Goal: Task Accomplishment & Management: Use online tool/utility

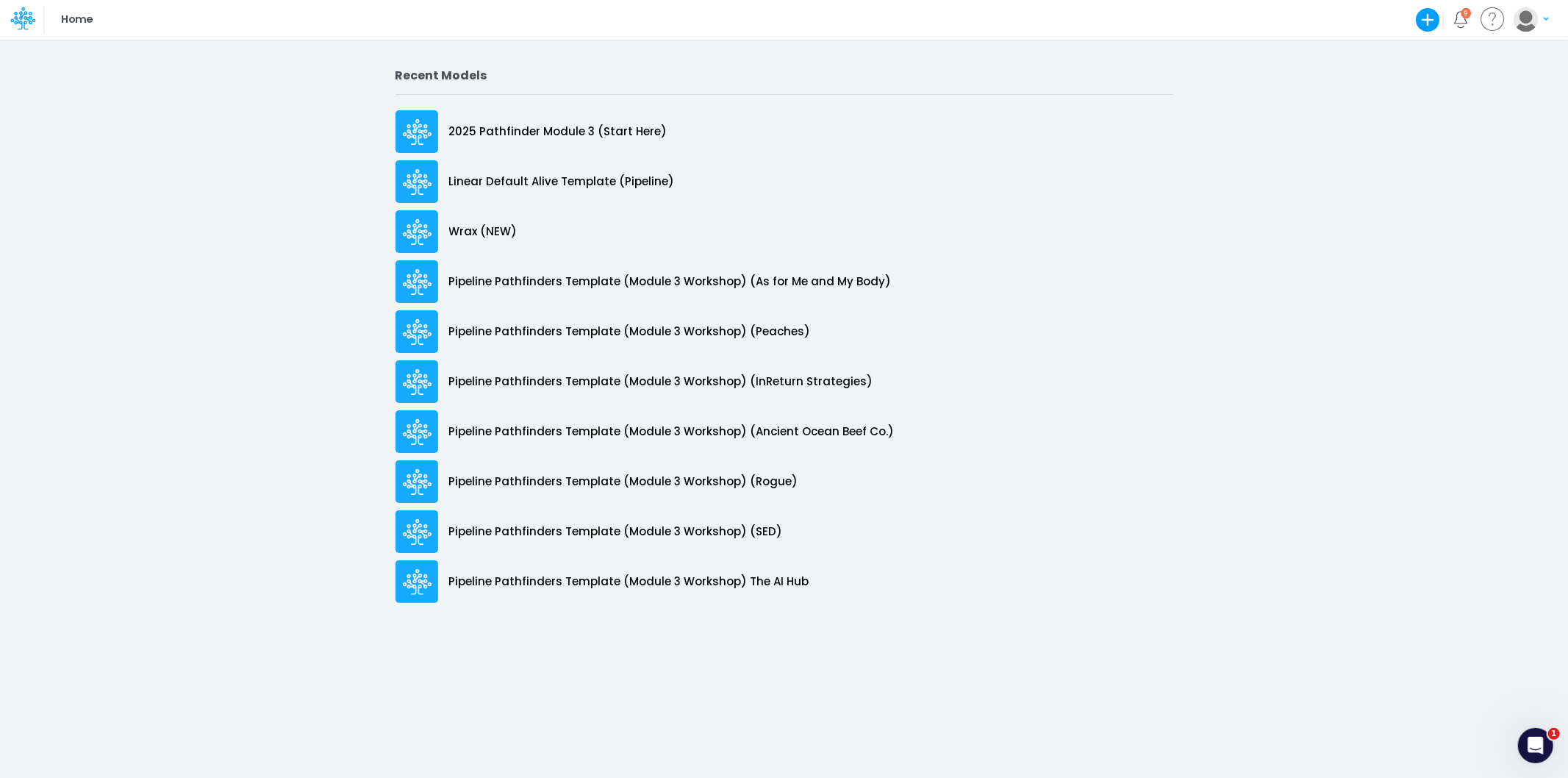
click at [1422, 17] on icon "button" at bounding box center [1428, 20] width 24 height 24
click at [1326, 98] on button "Use a template" at bounding box center [1340, 101] width 200 height 23
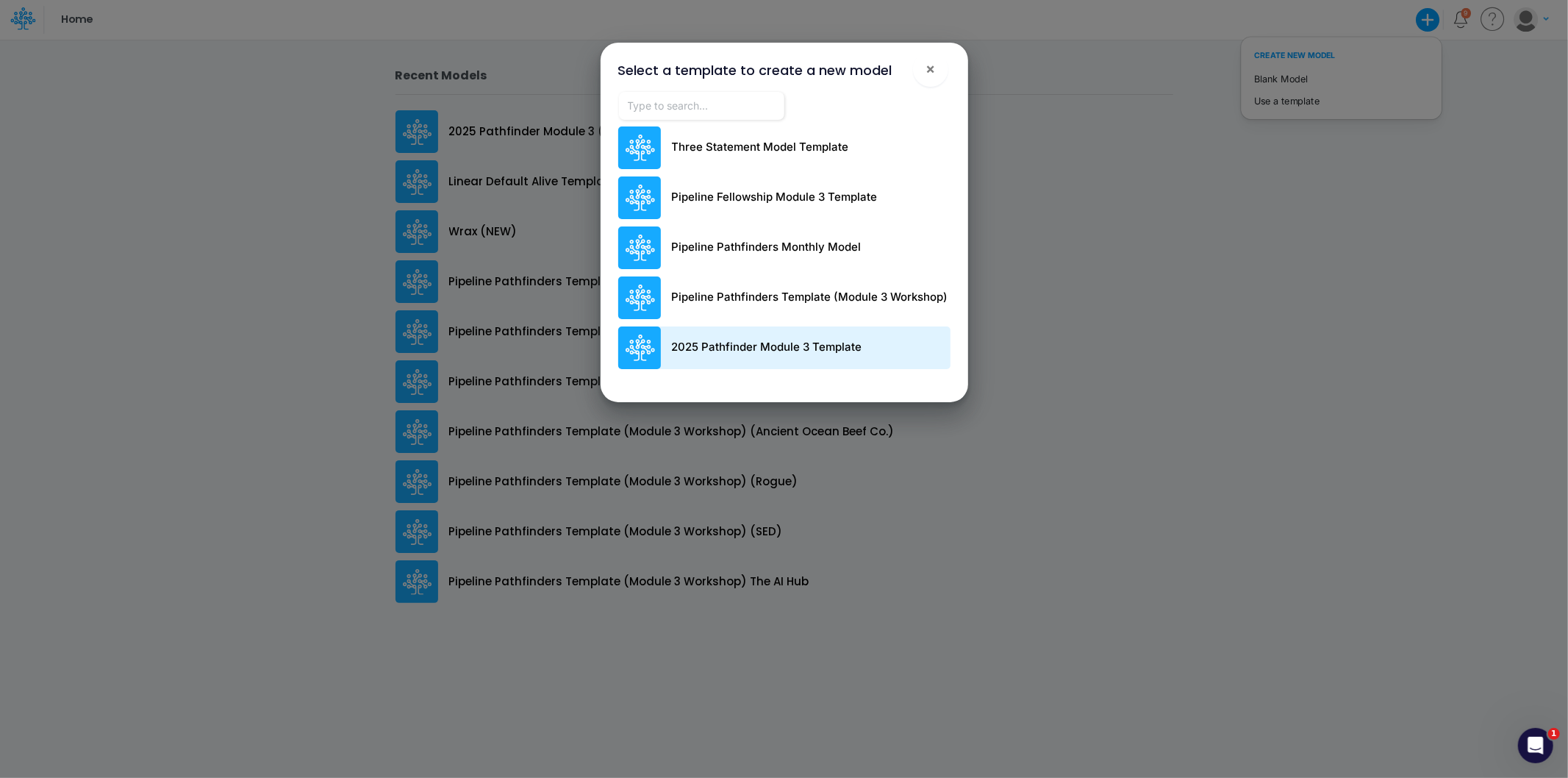
click at [746, 346] on p "2025 Pathfinder Module 3 Template" at bounding box center [767, 347] width 191 height 17
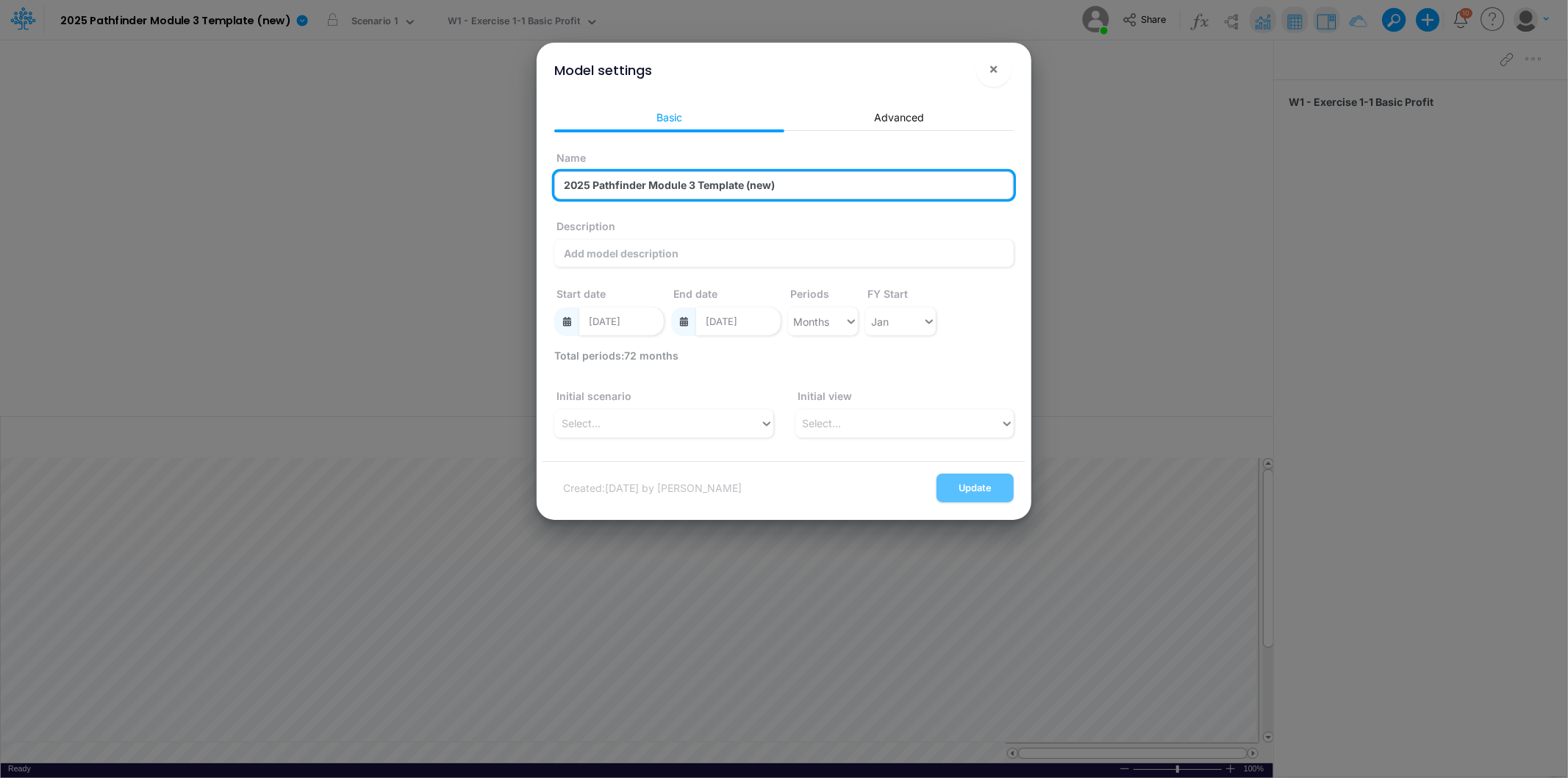
click at [766, 192] on input "2025 Pathfinder Module 3 Template (new)" at bounding box center [784, 185] width 460 height 28
type input "2025 Pathfinder Module 3 Template (test)"
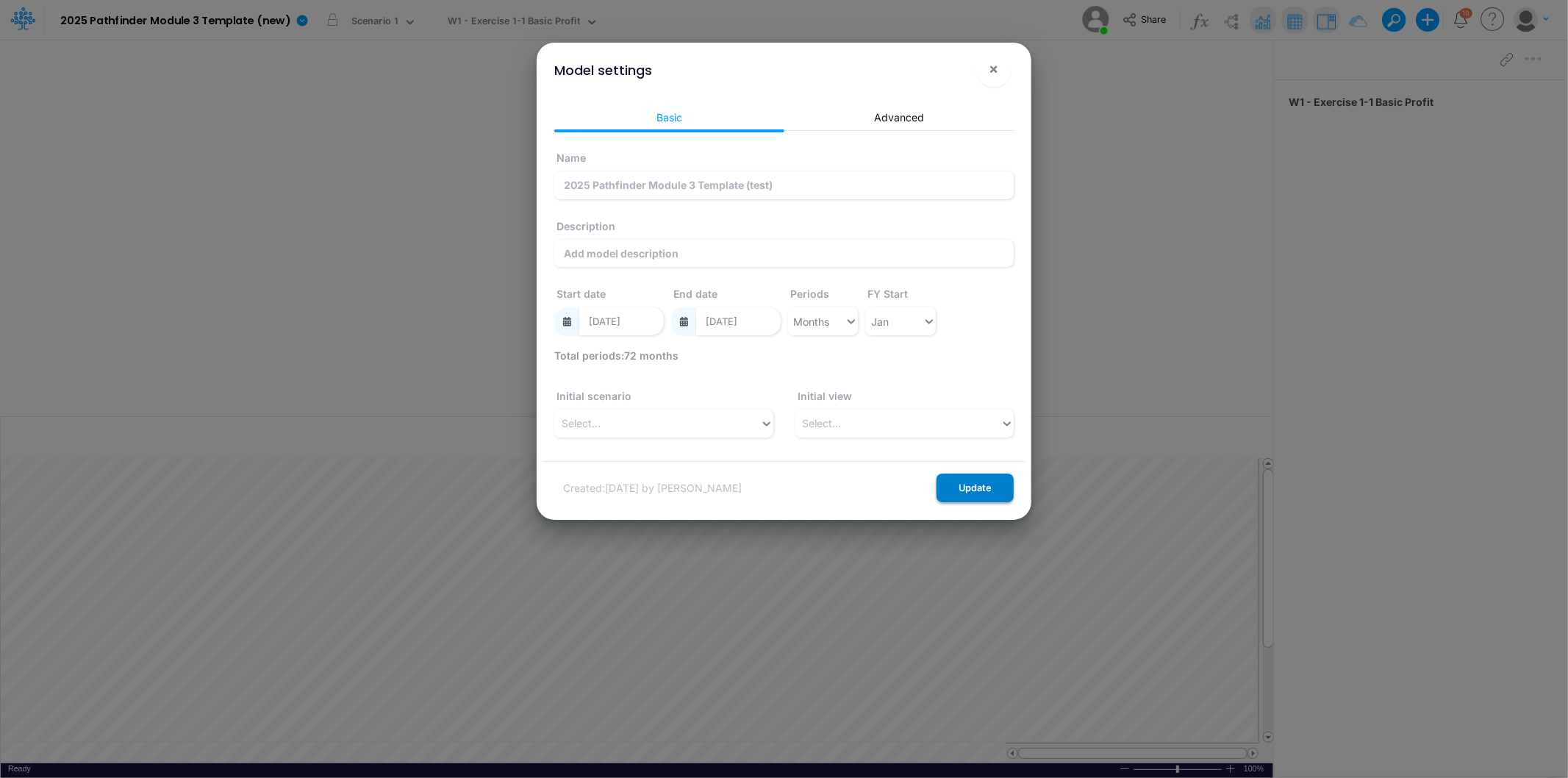
click at [973, 491] on button "Update" at bounding box center [975, 488] width 77 height 29
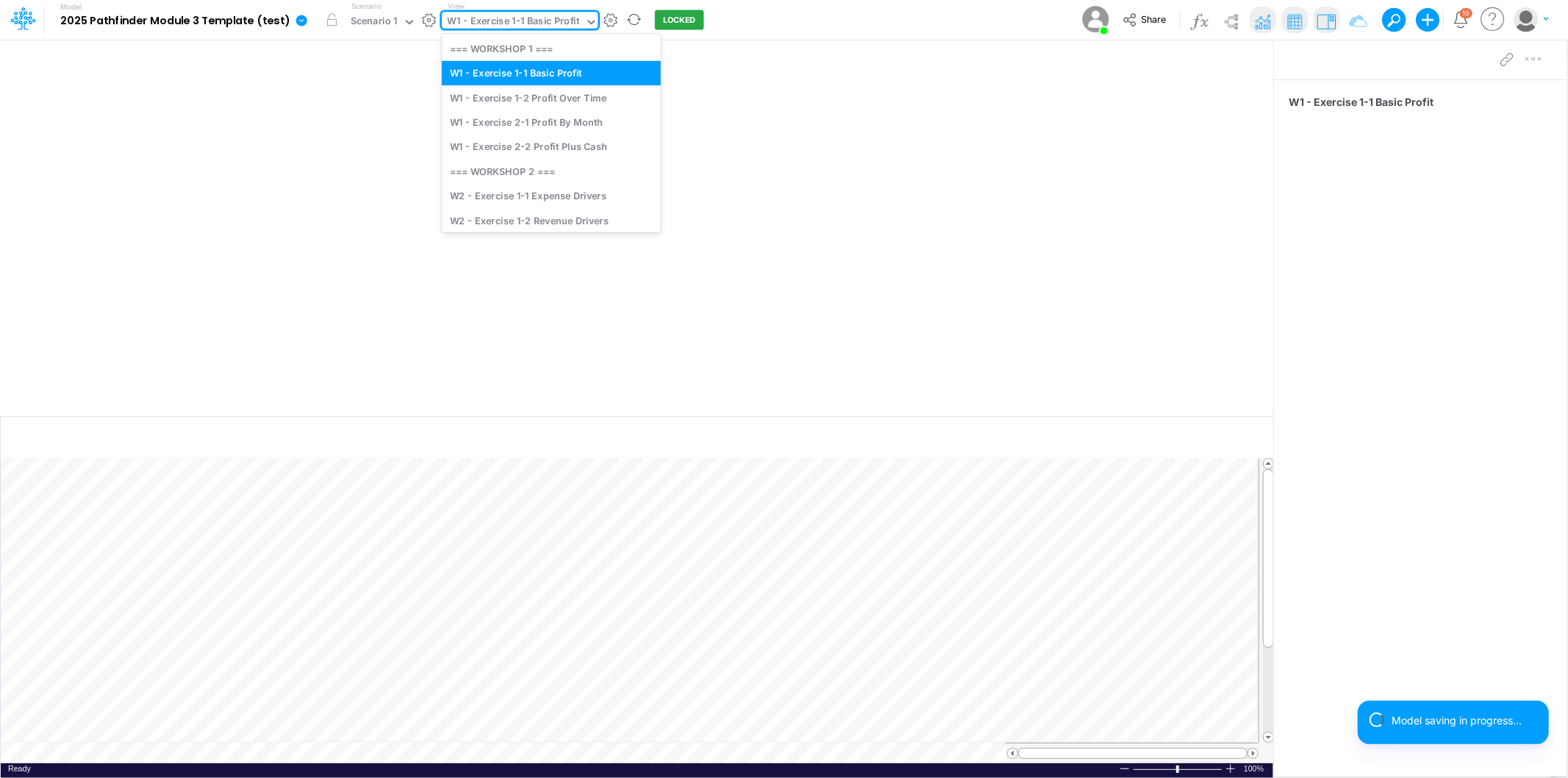
click at [502, 23] on div "W1 - Exercise 1-1 Basic Profit" at bounding box center [513, 22] width 132 height 17
click at [505, 97] on div "W1 - Exercise 1-2 Profit Over Time" at bounding box center [551, 97] width 219 height 24
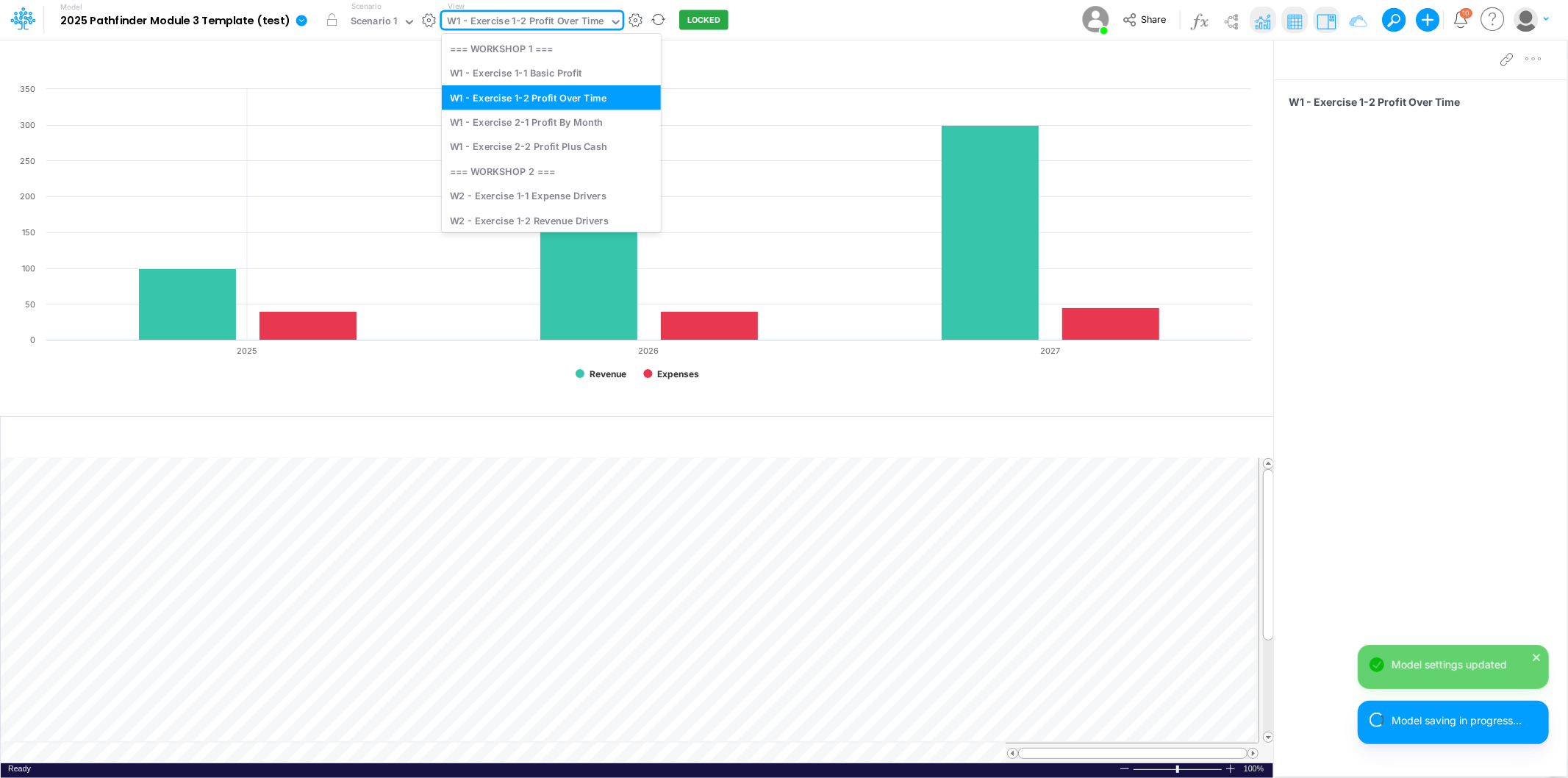
click at [486, 19] on div "W1 - Exercise 1-2 Profit Over Time" at bounding box center [525, 22] width 157 height 17
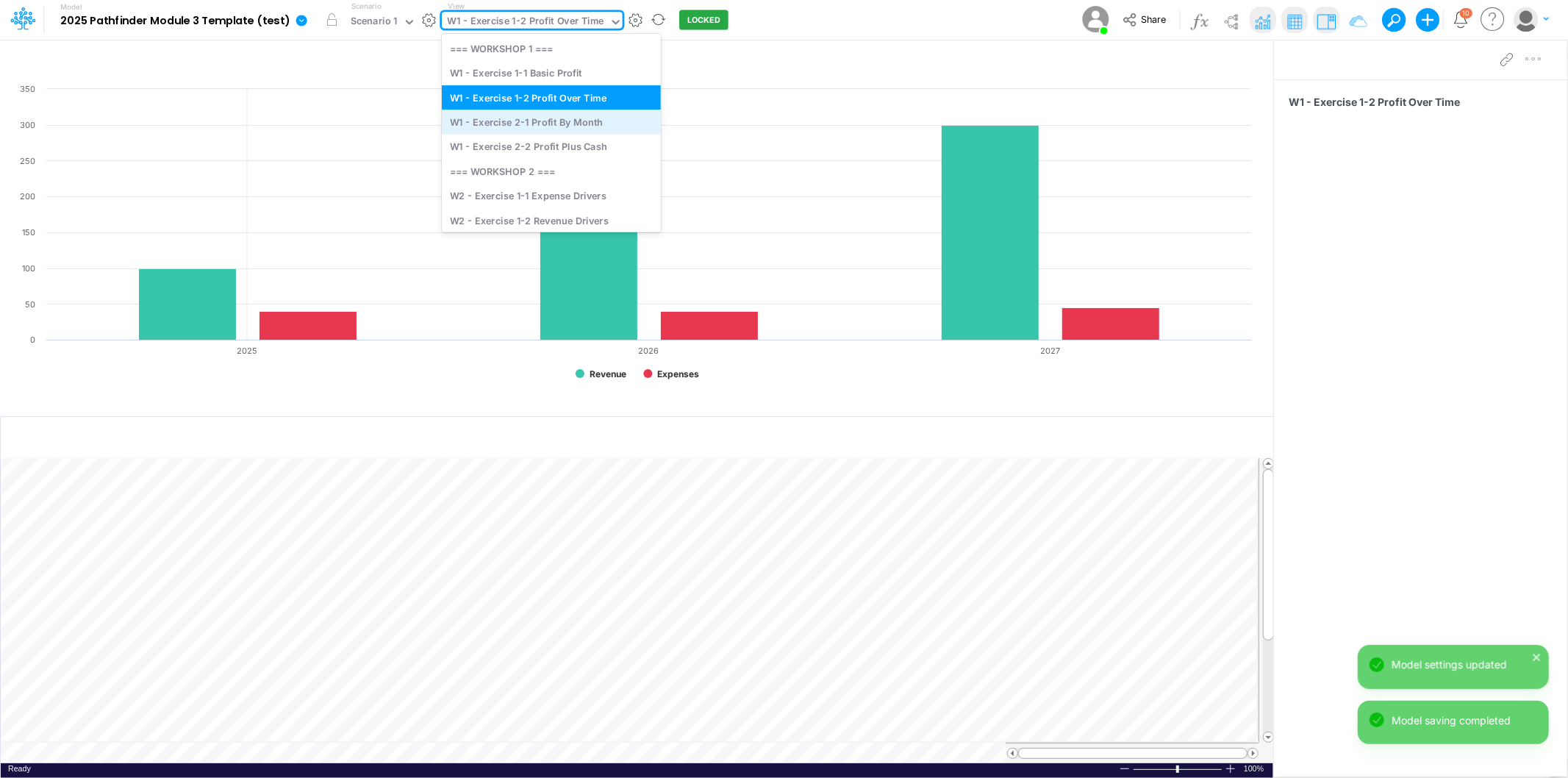
click at [500, 123] on div "W1 - Exercise 2-1 Profit By Month" at bounding box center [551, 122] width 219 height 24
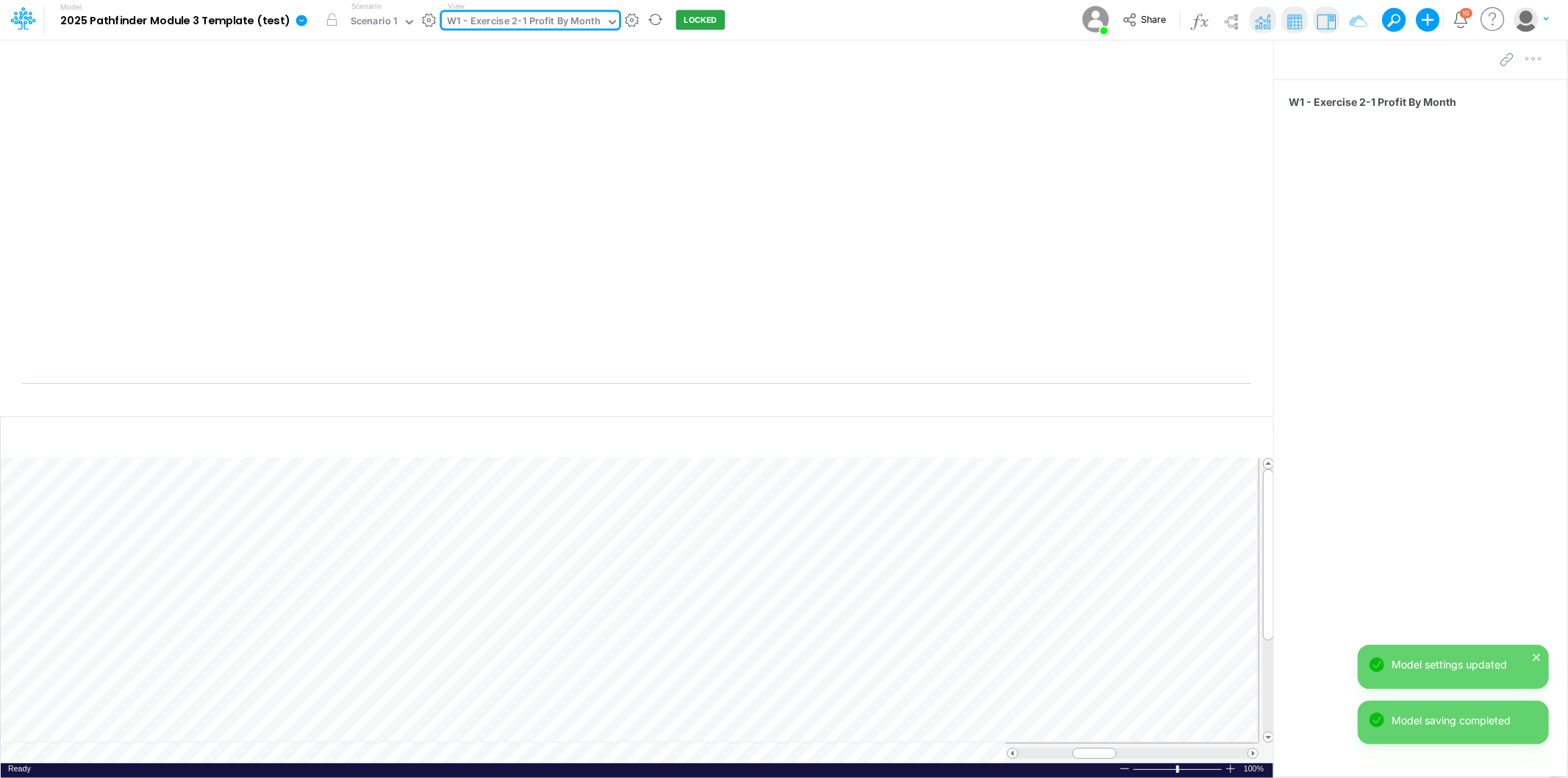
click at [493, 20] on div "W1 - Exercise 2-1 Profit By Month" at bounding box center [523, 22] width 154 height 17
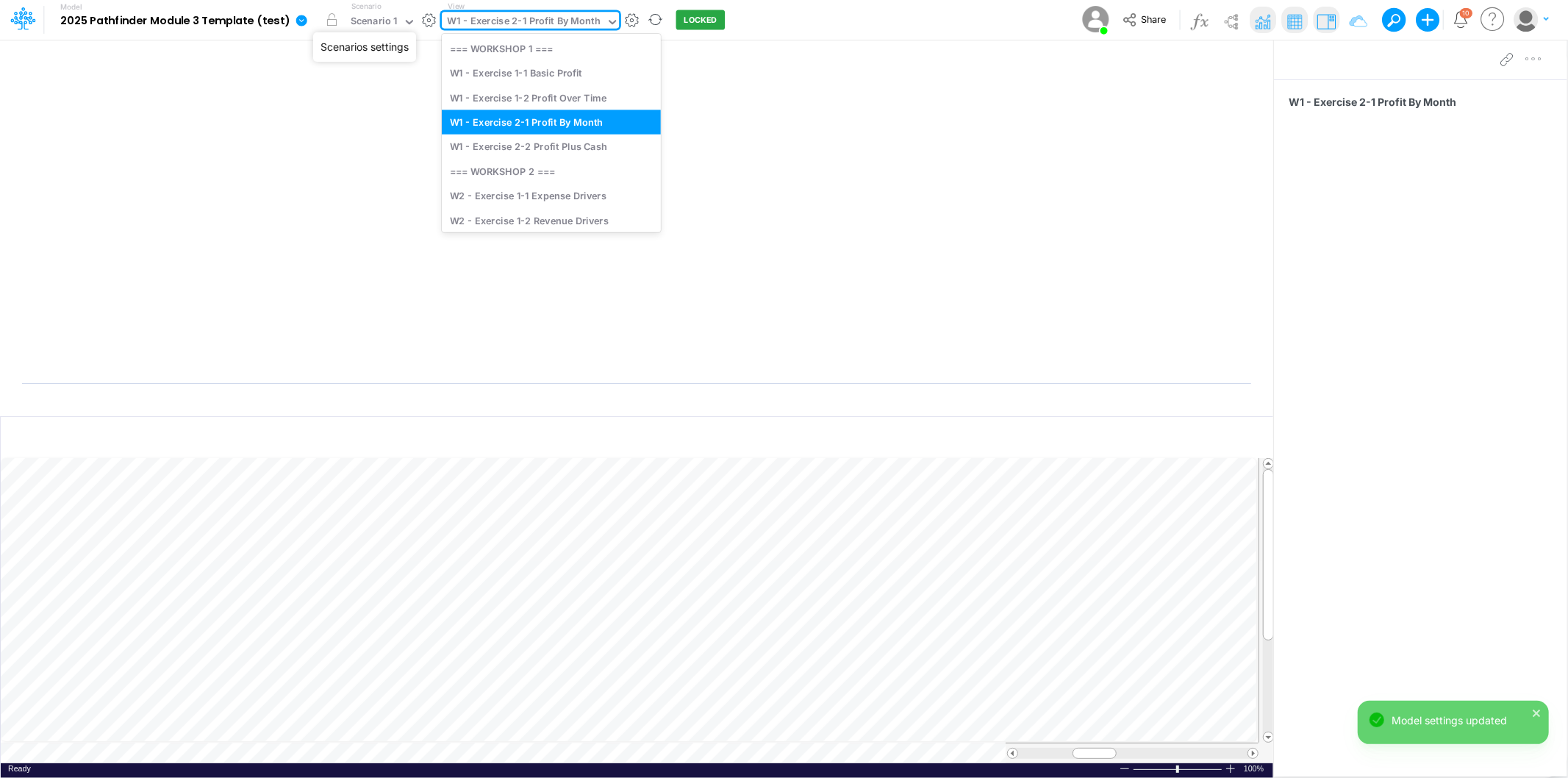
click at [427, 19] on button "button" at bounding box center [428, 20] width 15 height 15
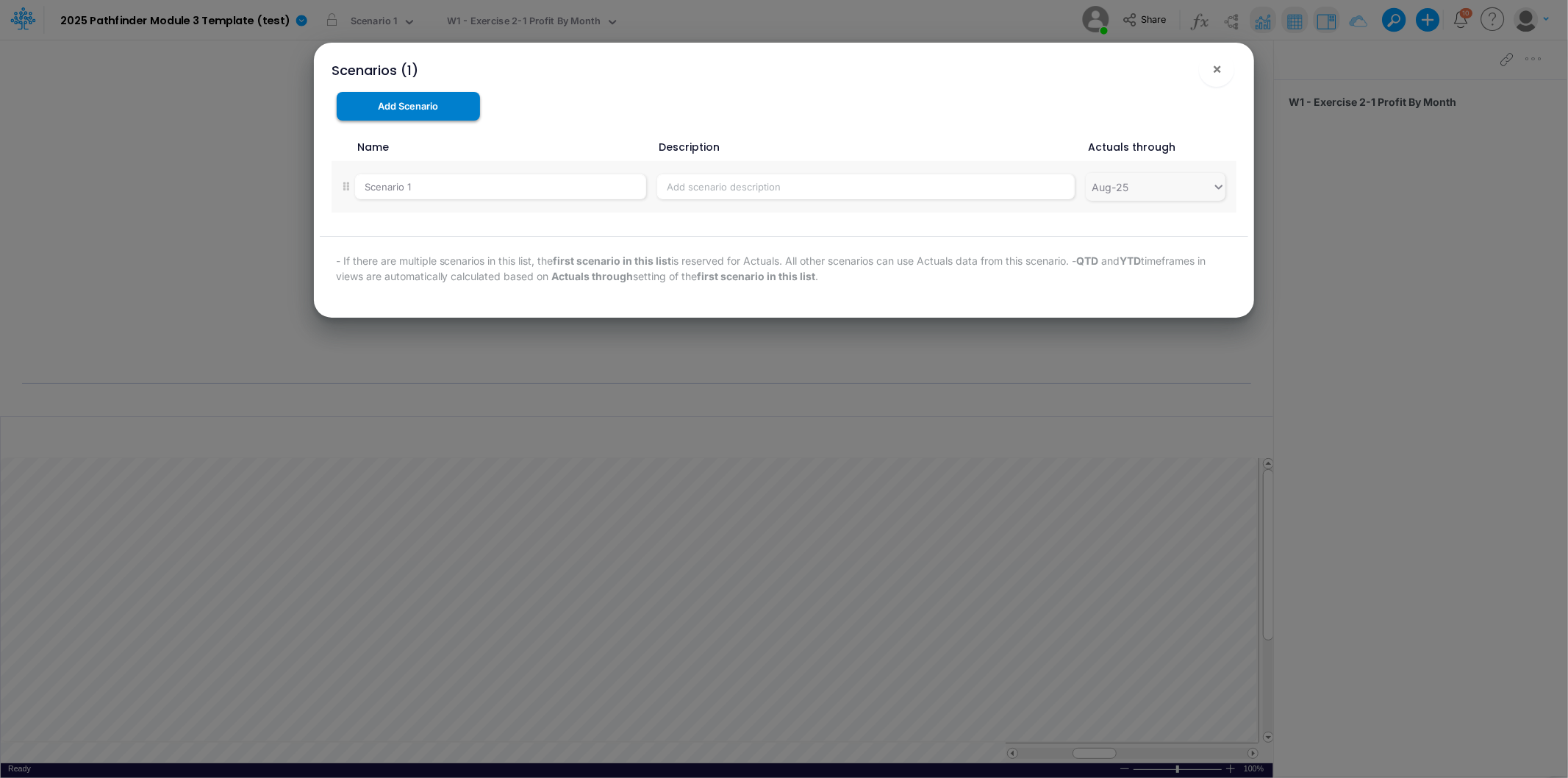
click at [419, 110] on button "Add Scenario" at bounding box center [408, 106] width 144 height 29
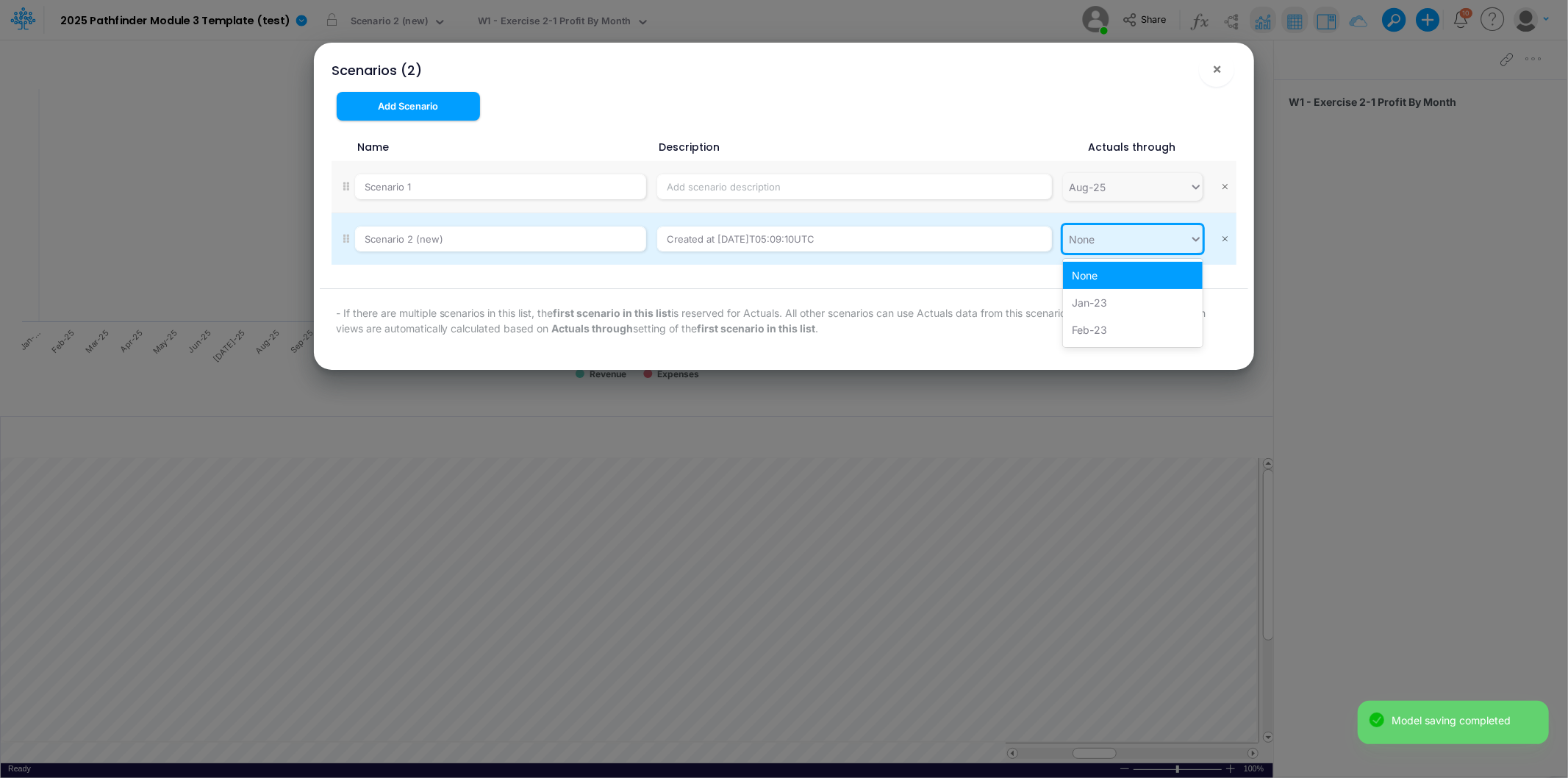
click at [1107, 238] on div "None" at bounding box center [1125, 239] width 126 height 24
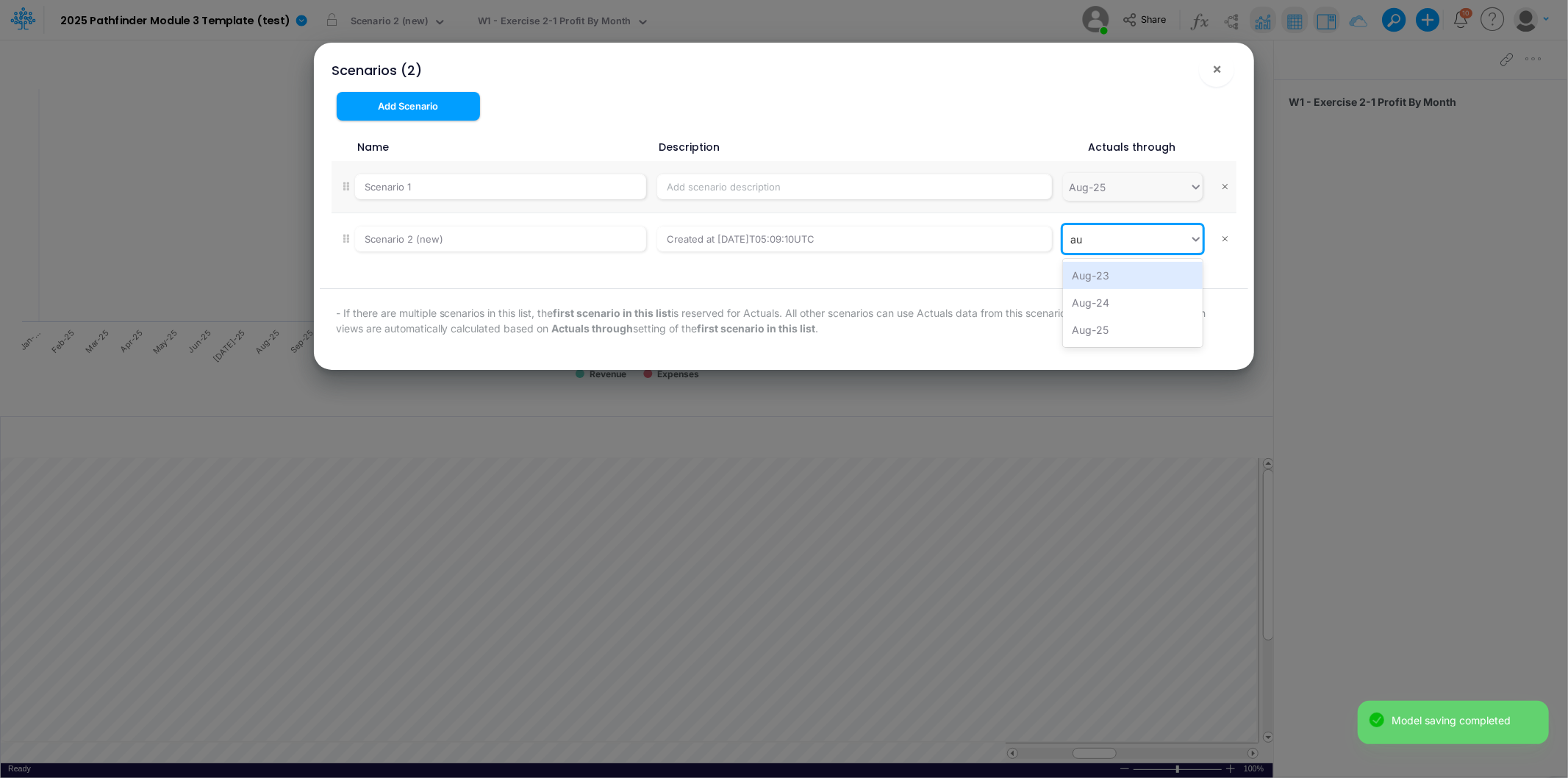
type input "aug"
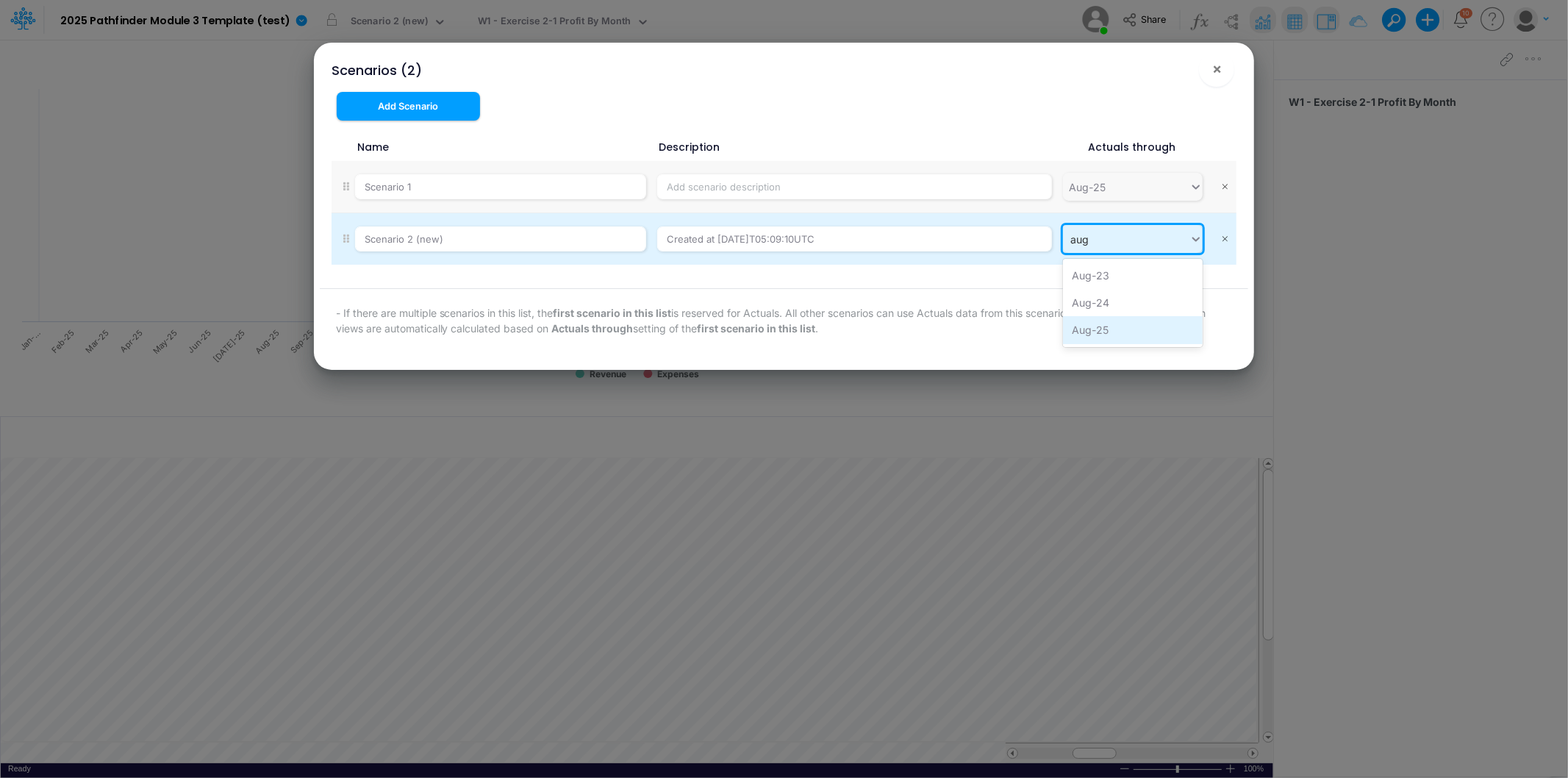
click at [1100, 327] on div "Aug-25" at bounding box center [1133, 330] width 140 height 27
click at [1222, 72] on span "×" at bounding box center [1217, 68] width 10 height 18
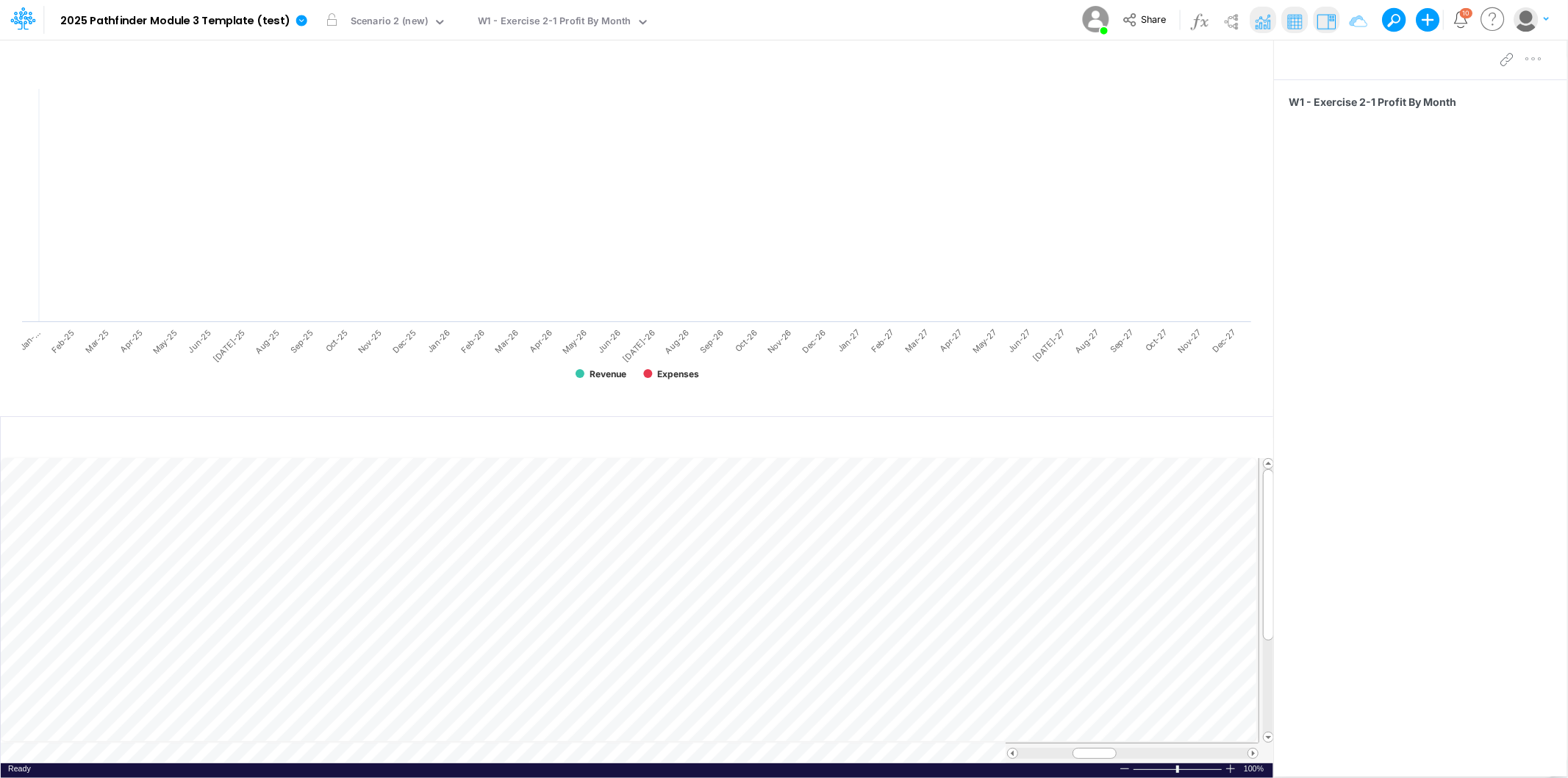
click at [805, 12] on div "Model 2025 Pathfinder Module 3 Template (test) Edit model settings Duplicate Im…" at bounding box center [784, 19] width 1411 height 39
click at [892, 24] on div "Model 2025 Pathfinder Module 3 Template (test) Edit model settings Duplicate Im…" at bounding box center [784, 19] width 1411 height 39
click at [1228, 27] on img at bounding box center [1230, 21] width 23 height 23
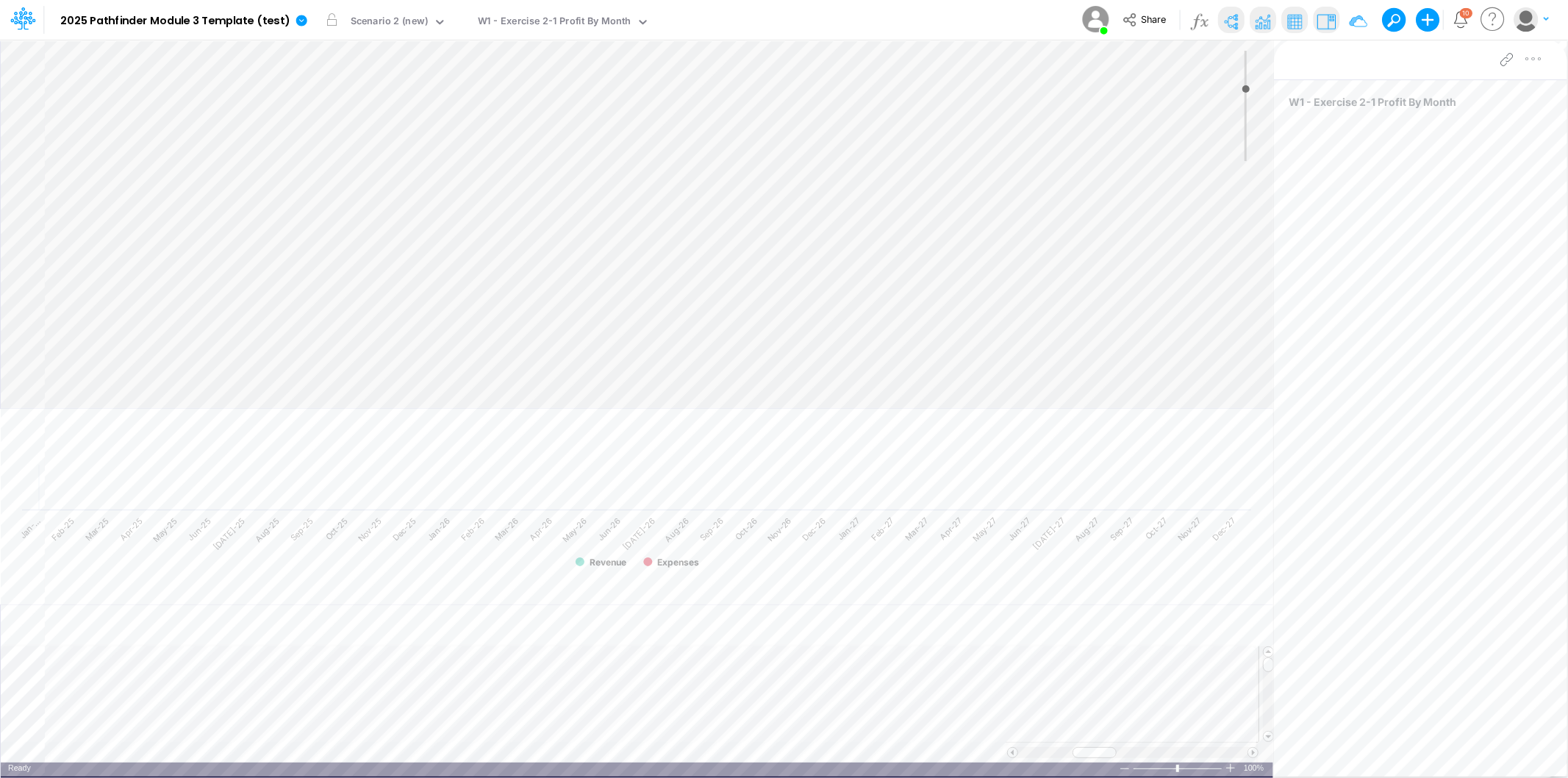
type input "0"
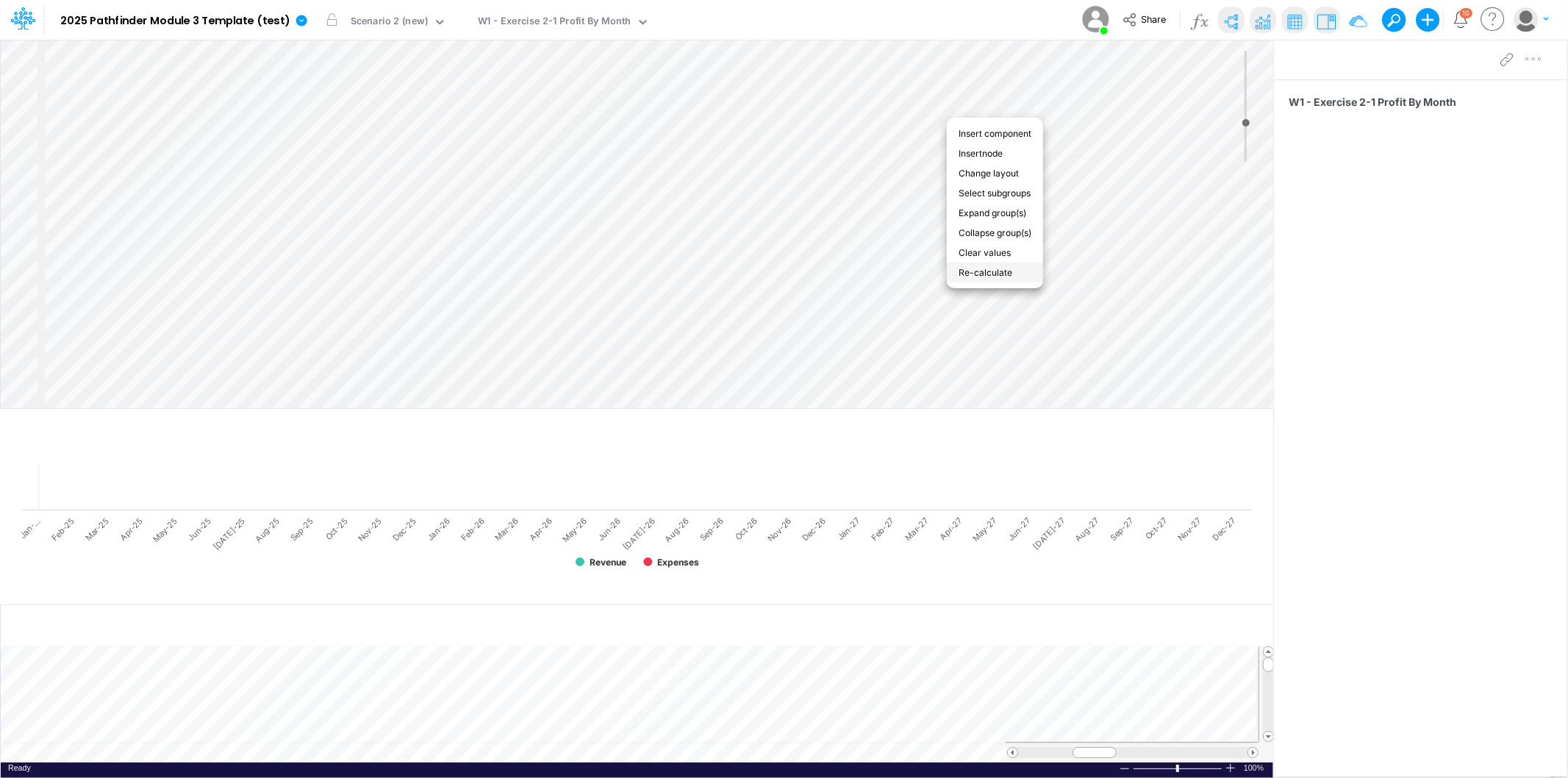
click at [997, 272] on li "Re-calculate" at bounding box center [995, 272] width 97 height 20
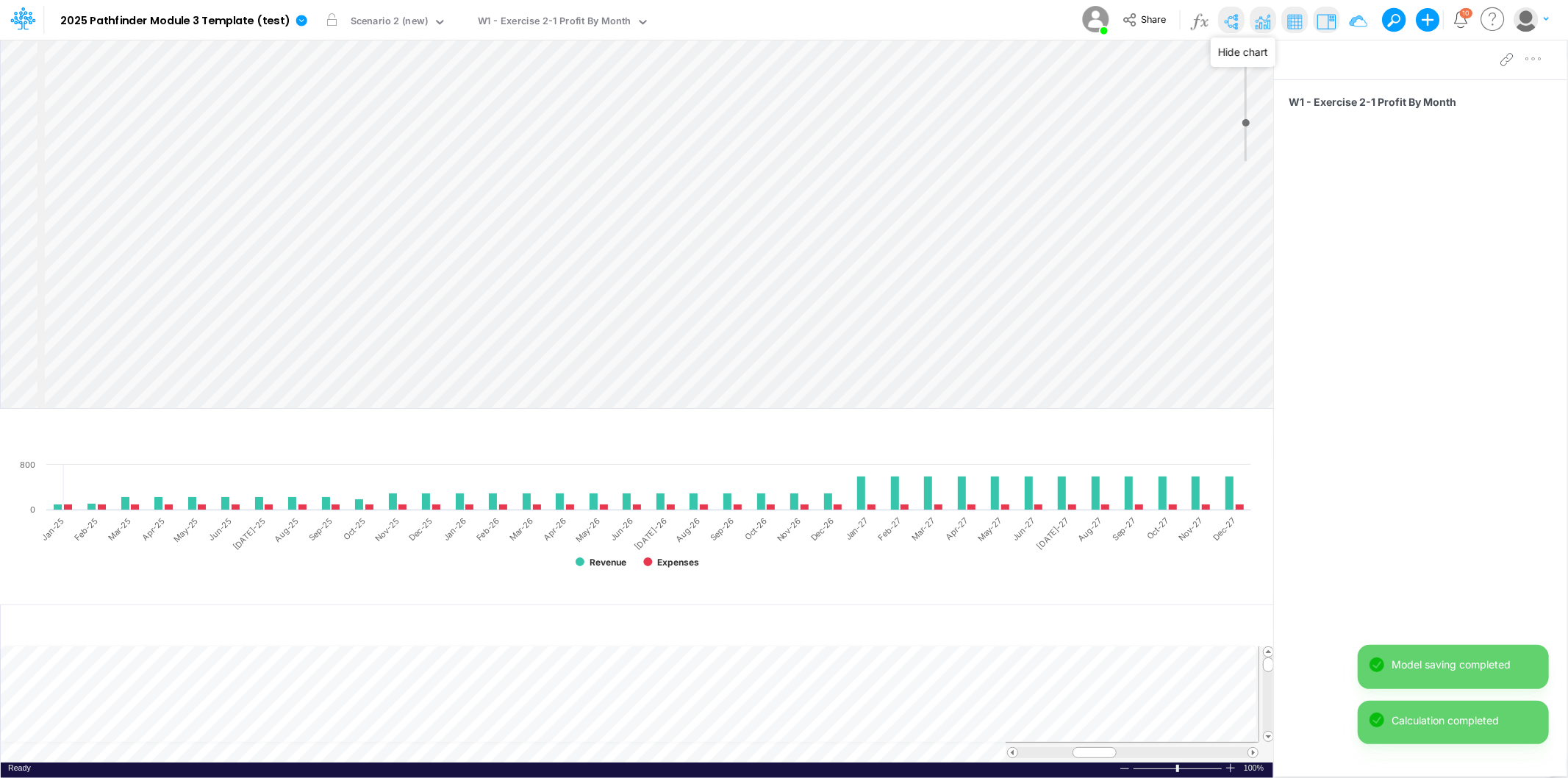
click at [1258, 22] on img at bounding box center [1262, 21] width 23 height 23
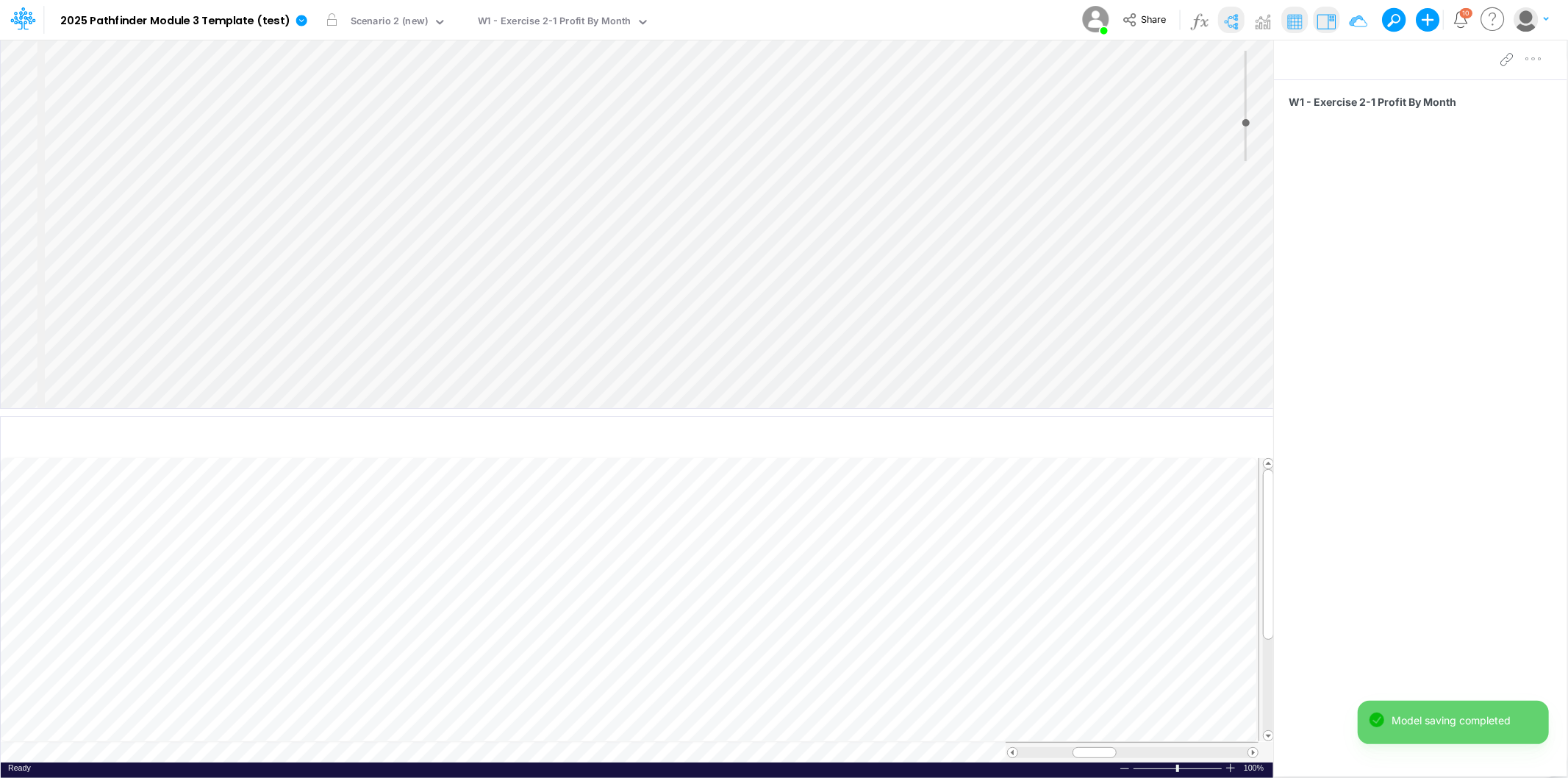
click at [826, 30] on div "Model 2025 Pathfinder Module 3 Template (test) Edit model settings Duplicate Im…" at bounding box center [784, 19] width 1411 height 39
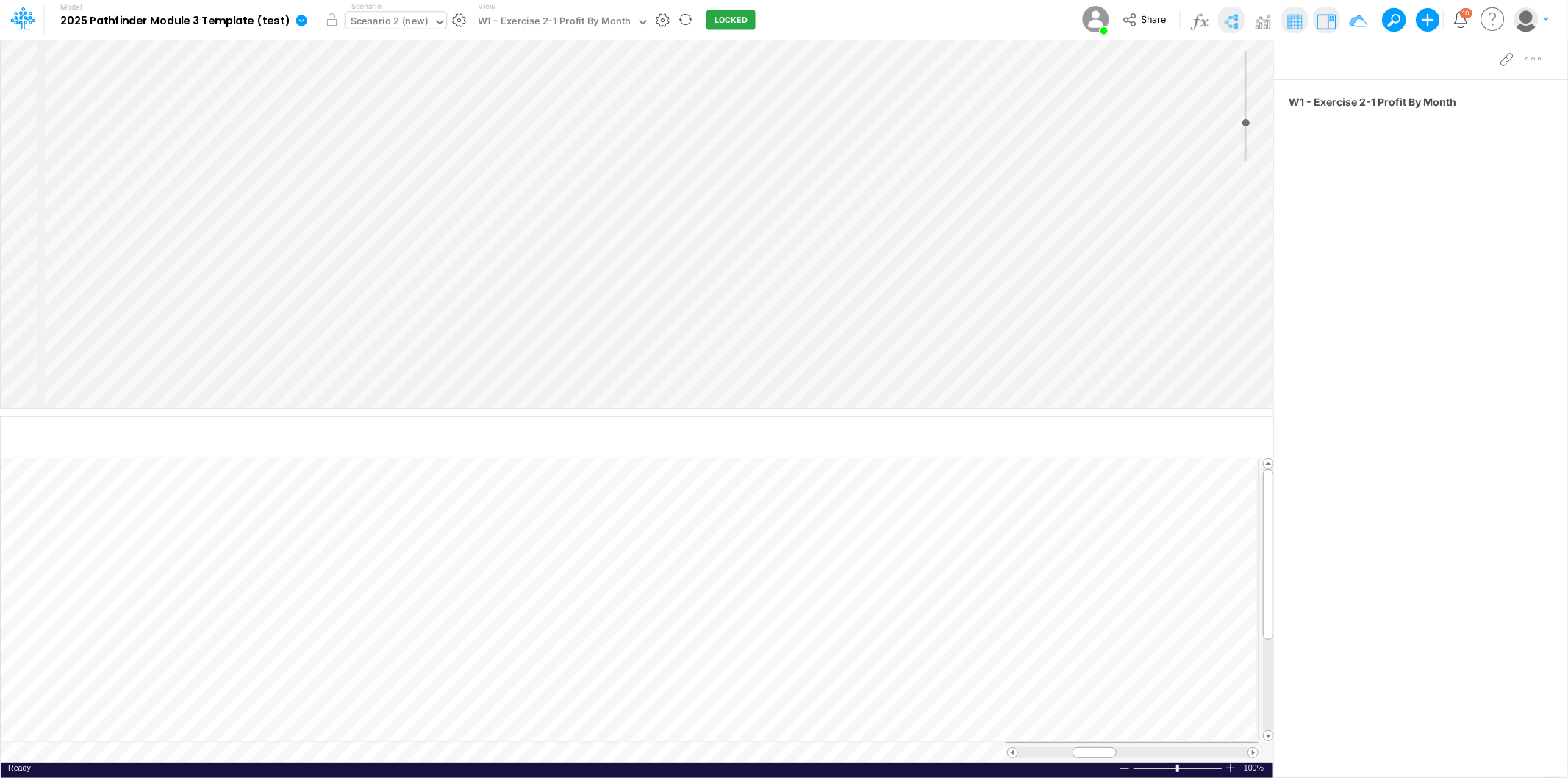
click at [402, 21] on div "Scenario 2 (new)" at bounding box center [390, 22] width 77 height 17
click at [402, 20] on div "Scenario 2 (new)" at bounding box center [390, 22] width 77 height 17
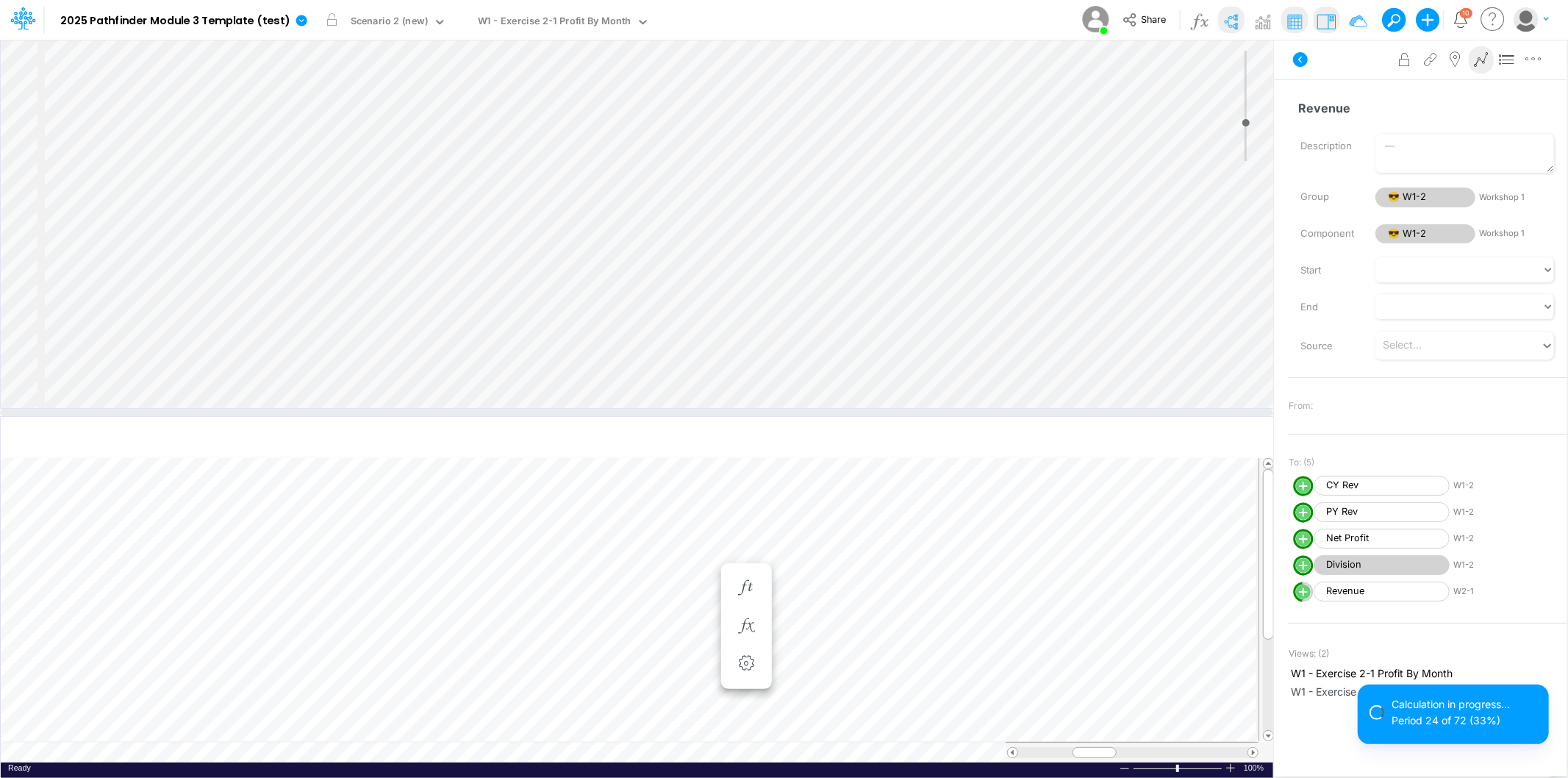
scroll to position [0, 1]
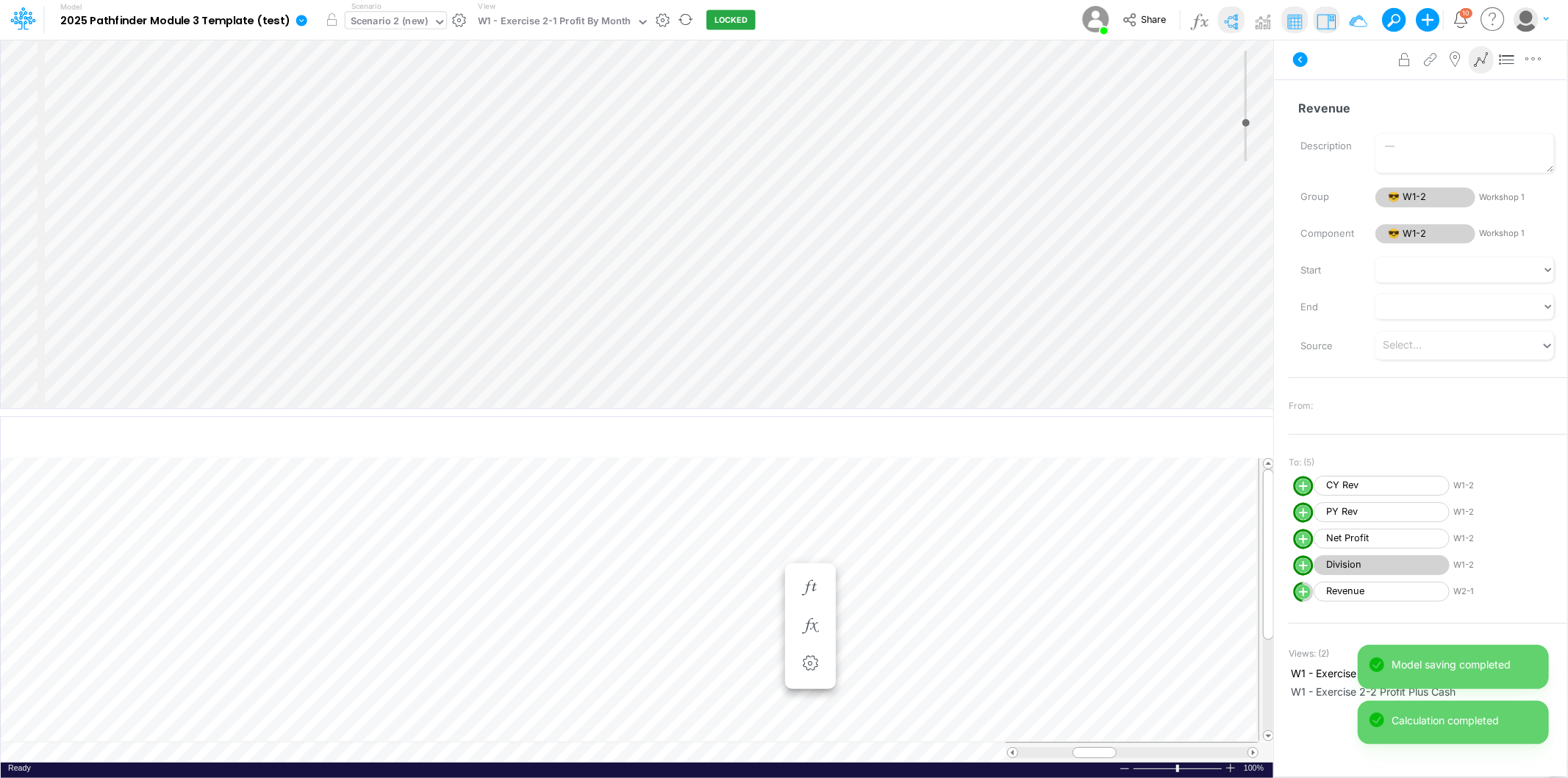
click at [394, 25] on div "Scenario 2 (new)" at bounding box center [390, 22] width 77 height 17
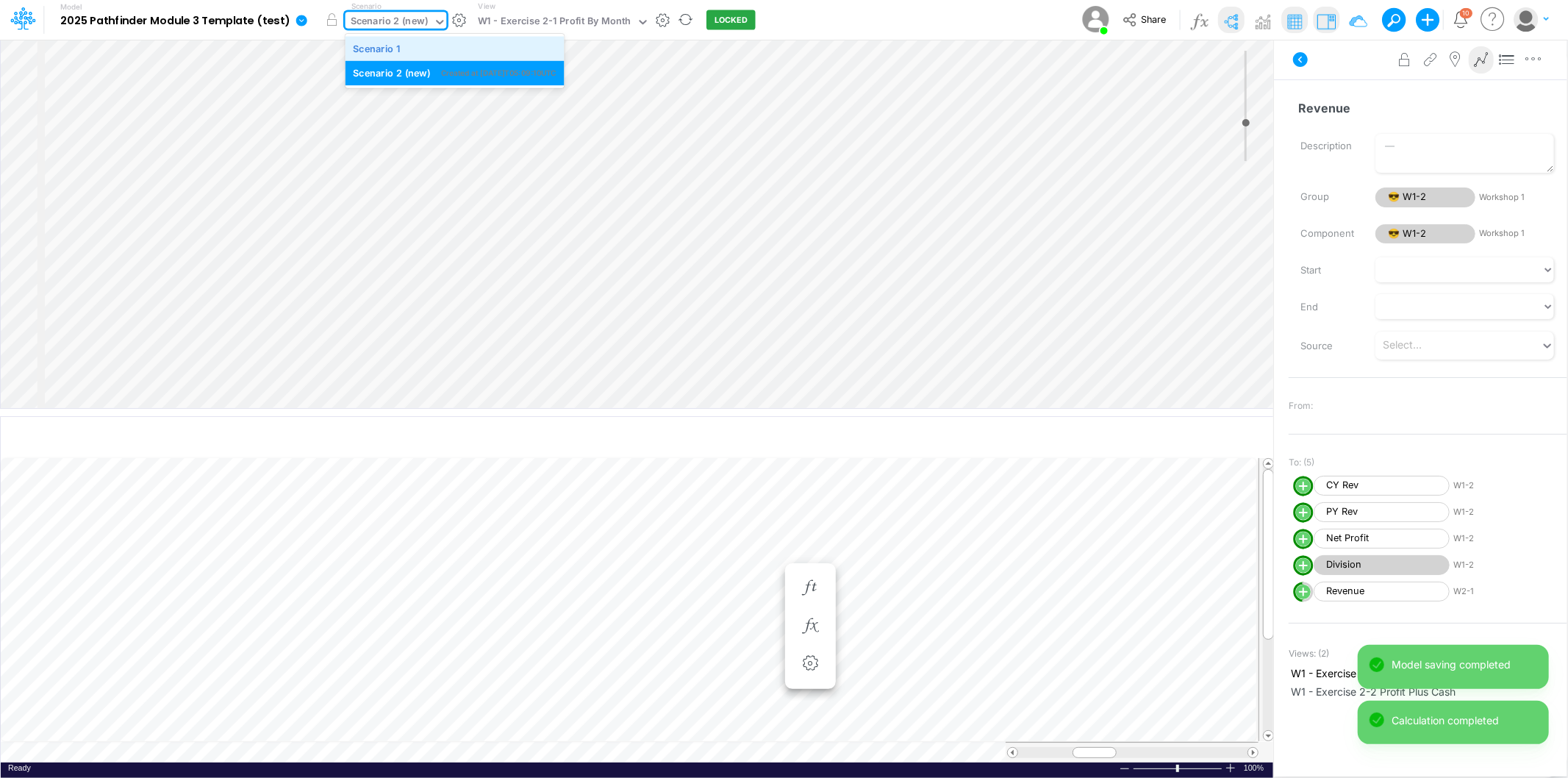
click at [394, 47] on div "Scenario 1" at bounding box center [376, 48] width 47 height 14
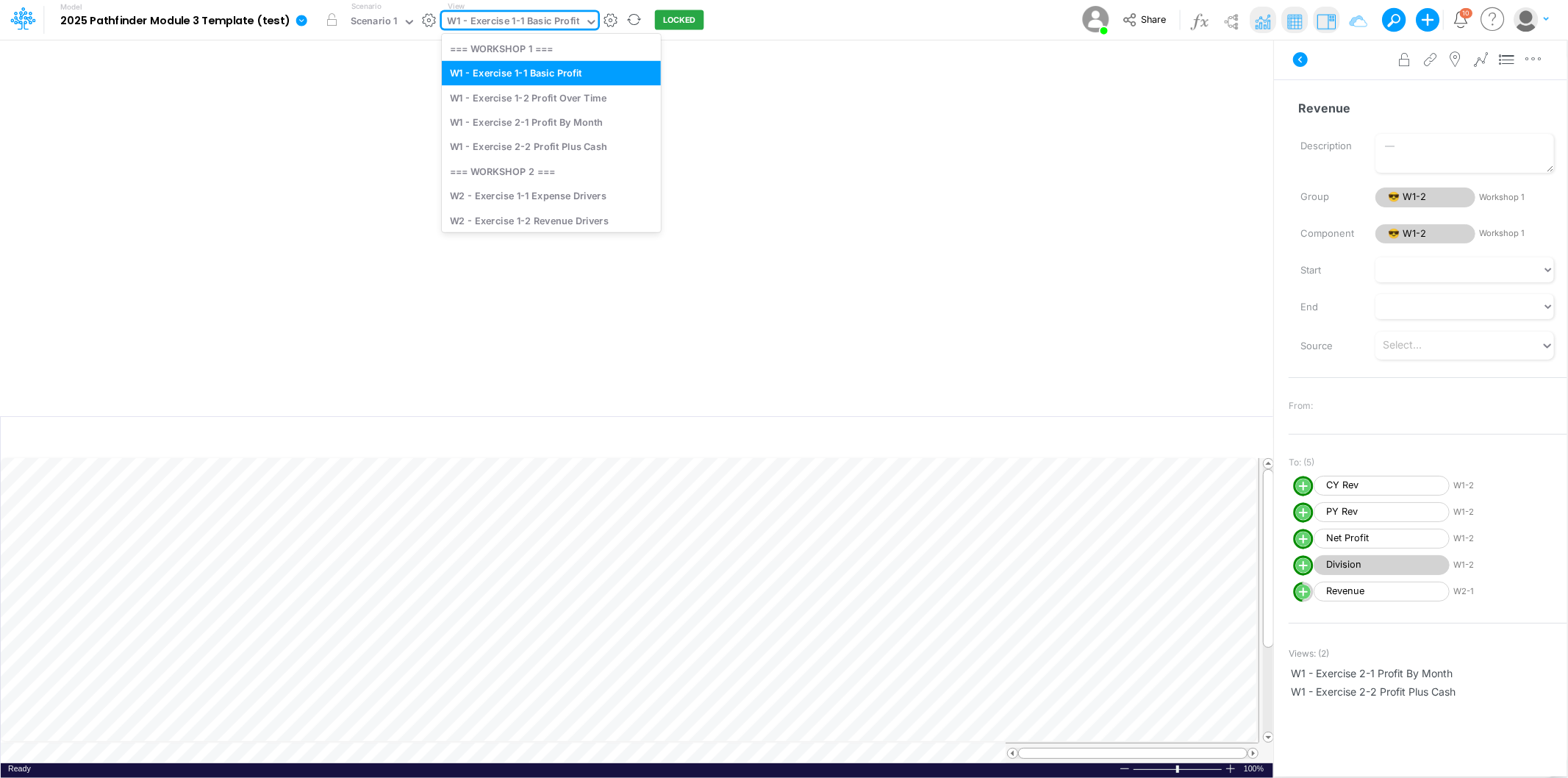
click at [513, 30] on div "W1 - Exercise 1-1 Basic Profit" at bounding box center [513, 22] width 132 height 17
click at [514, 96] on div "W1 - Exercise 1-2 Profit Over Time" at bounding box center [551, 97] width 219 height 24
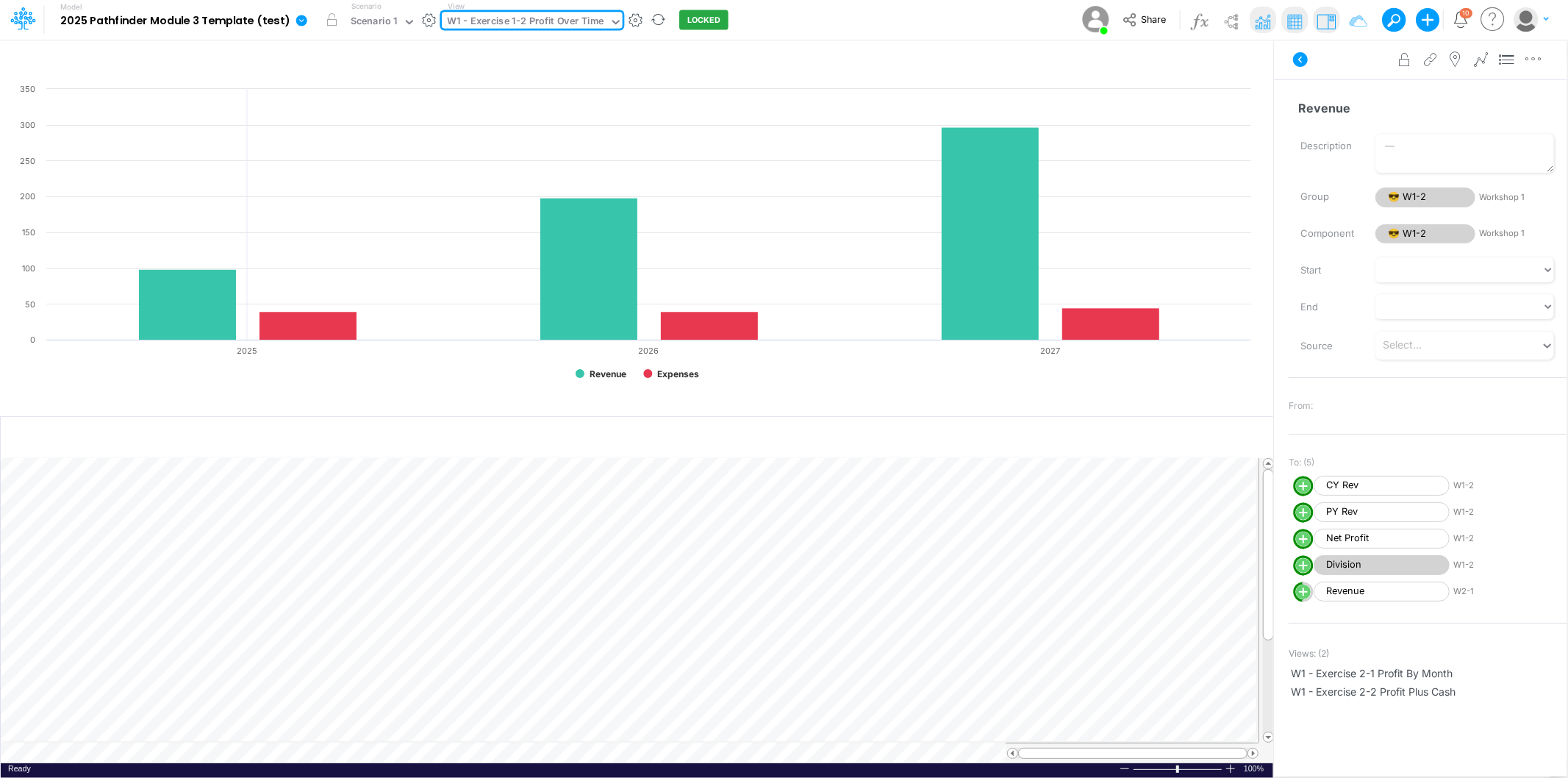
click at [505, 14] on div "W1 - Exercise 1-2 Profit Over Time" at bounding box center [525, 22] width 157 height 17
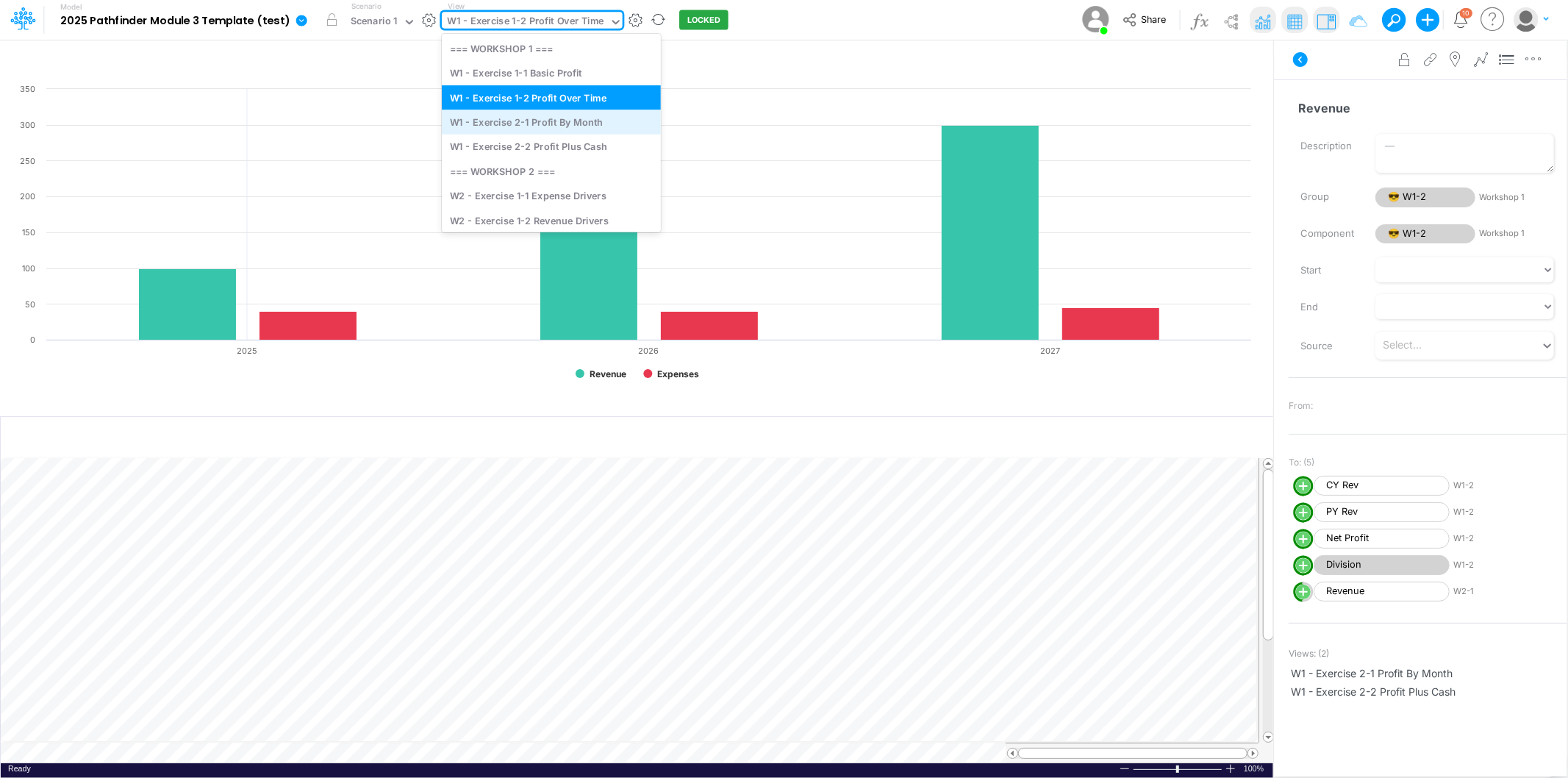
click at [503, 120] on div "W1 - Exercise 2-1 Profit By Month" at bounding box center [551, 122] width 219 height 24
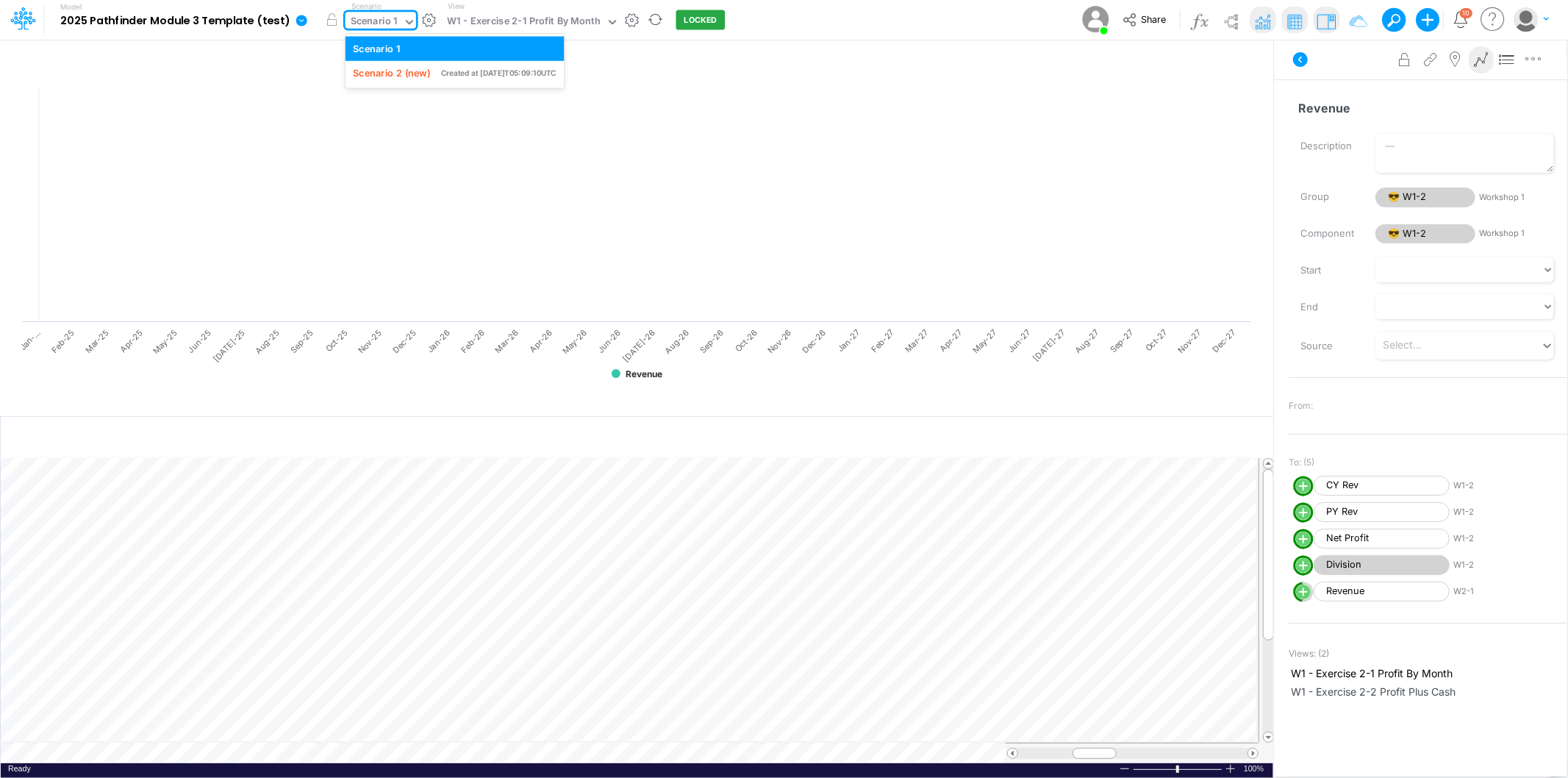
click at [373, 19] on div "Scenario 1" at bounding box center [374, 22] width 47 height 17
click at [381, 70] on div "Scenario 2 (new)" at bounding box center [391, 72] width 77 height 14
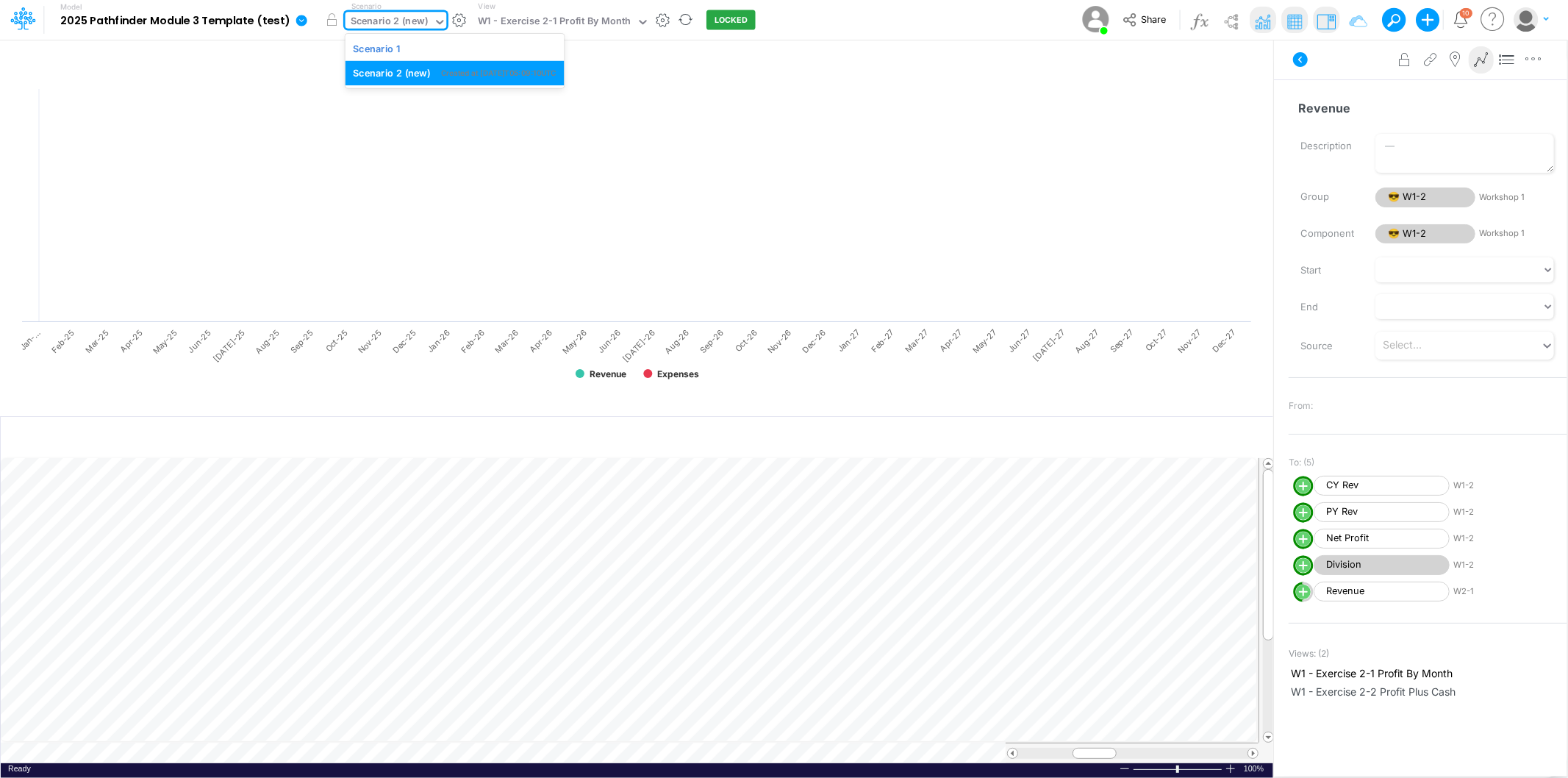
click at [387, 19] on div "Scenario 2 (new)" at bounding box center [390, 22] width 77 height 17
click at [392, 44] on div "Scenario 1" at bounding box center [376, 48] width 47 height 14
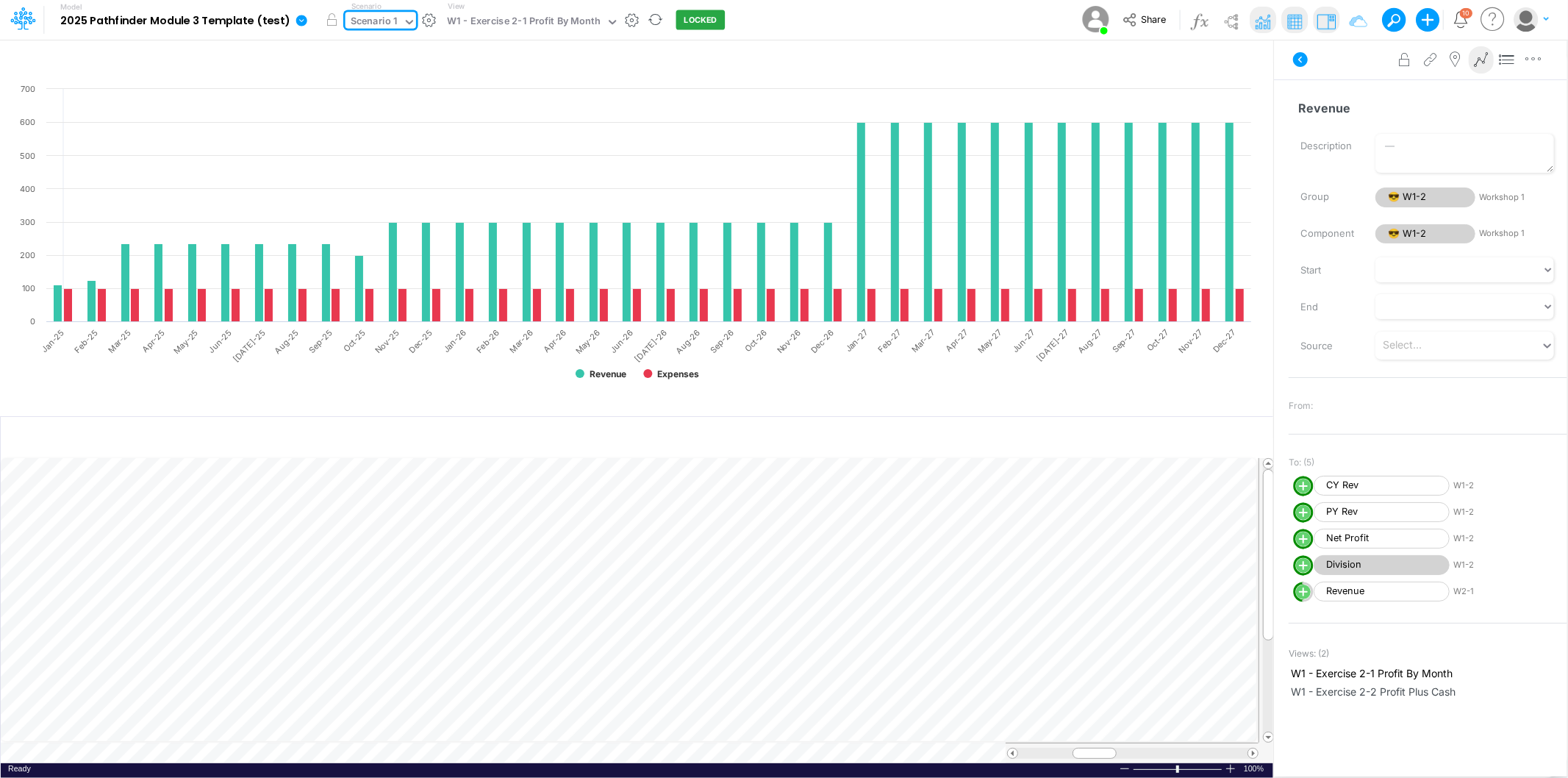
click at [390, 17] on div "Scenario 1" at bounding box center [374, 22] width 47 height 17
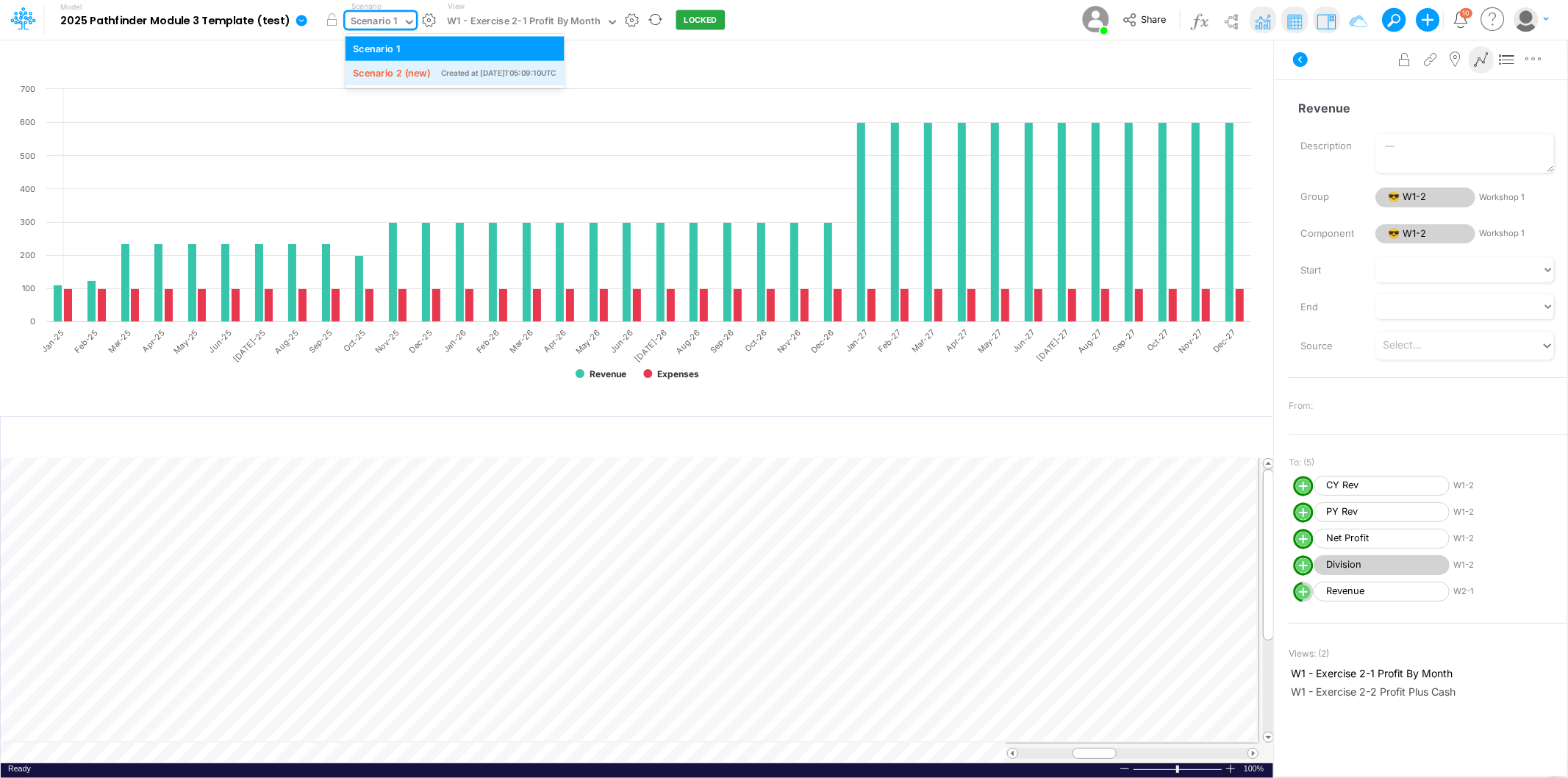
click at [398, 66] on div "Scenario 2 (new)" at bounding box center [391, 72] width 77 height 14
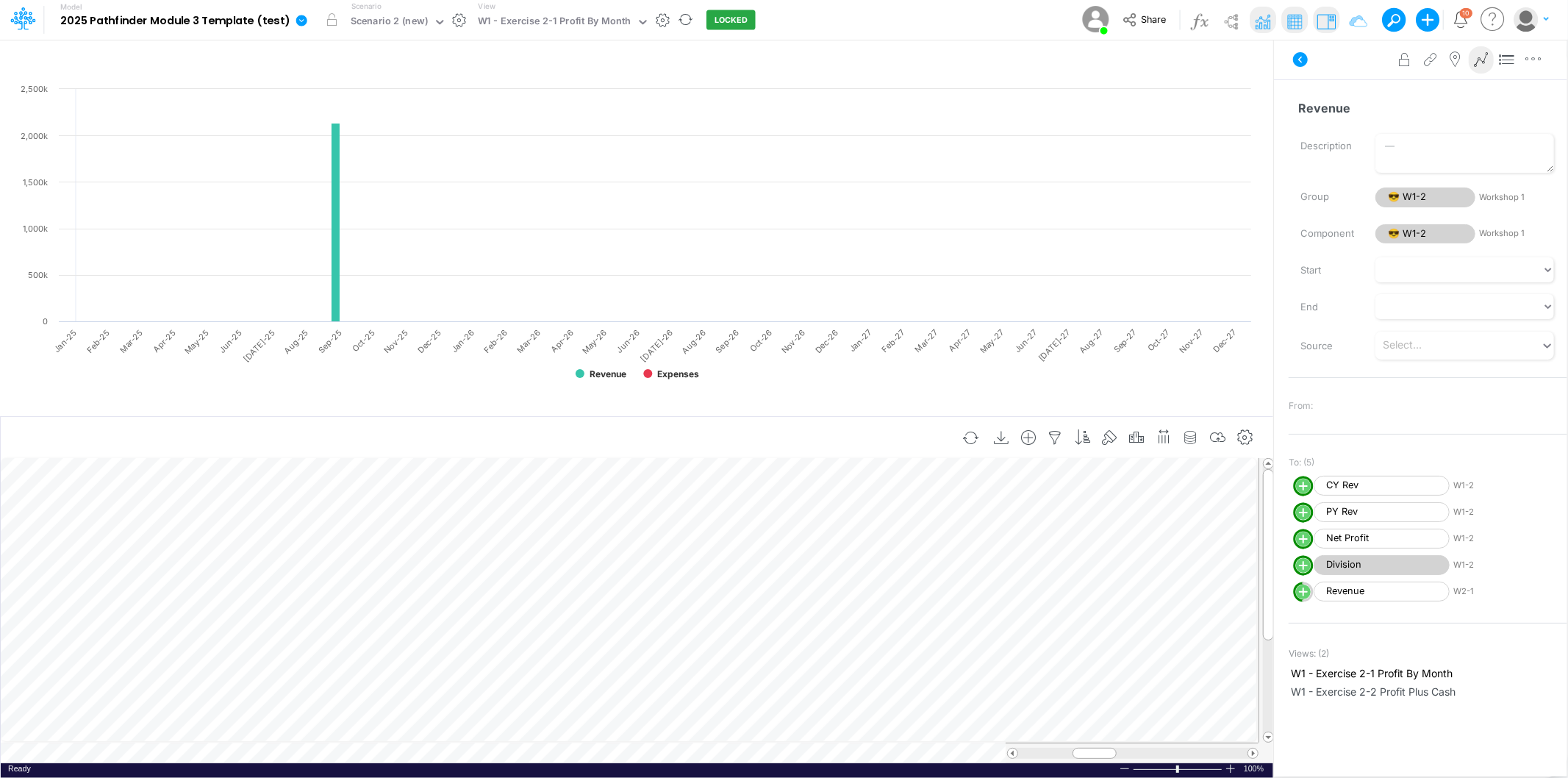
scroll to position [0, 1]
click at [681, 587] on icon "button" at bounding box center [682, 588] width 22 height 15
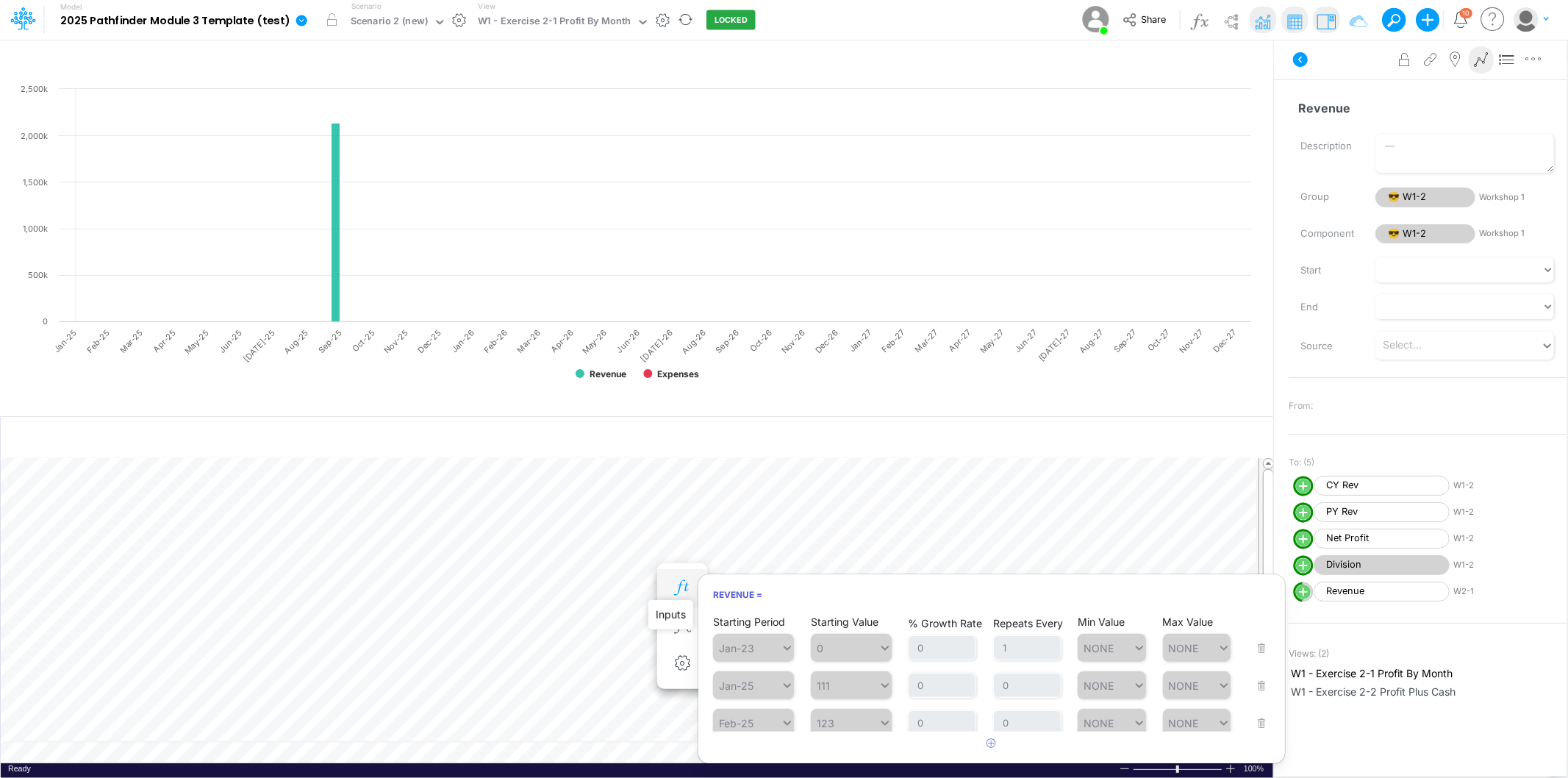
click at [681, 587] on icon "button" at bounding box center [682, 588] width 22 height 15
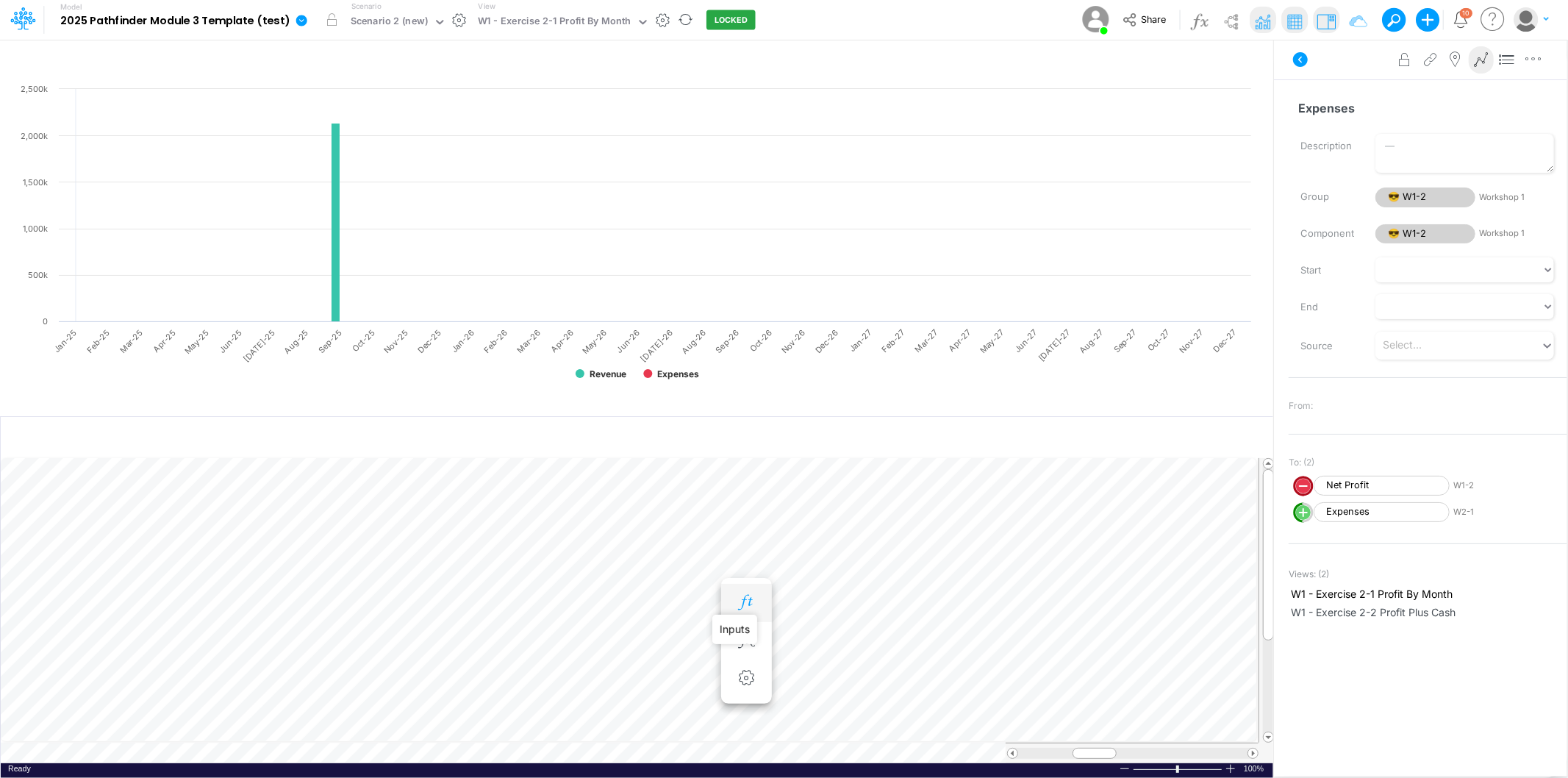
click at [748, 605] on icon "button" at bounding box center [745, 602] width 22 height 15
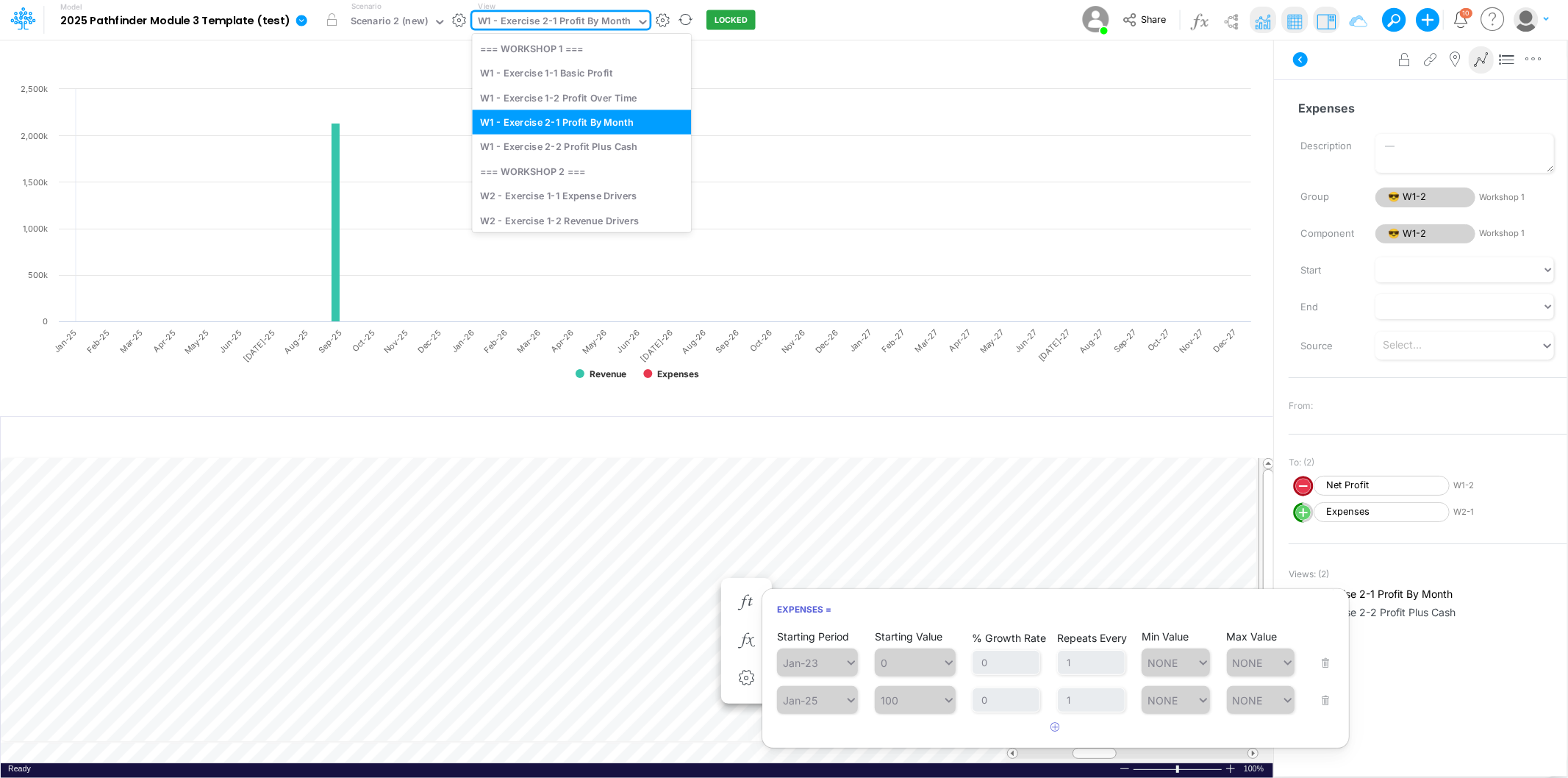
click at [497, 20] on div "W1 - Exercise 2-1 Profit By Month" at bounding box center [555, 22] width 154 height 17
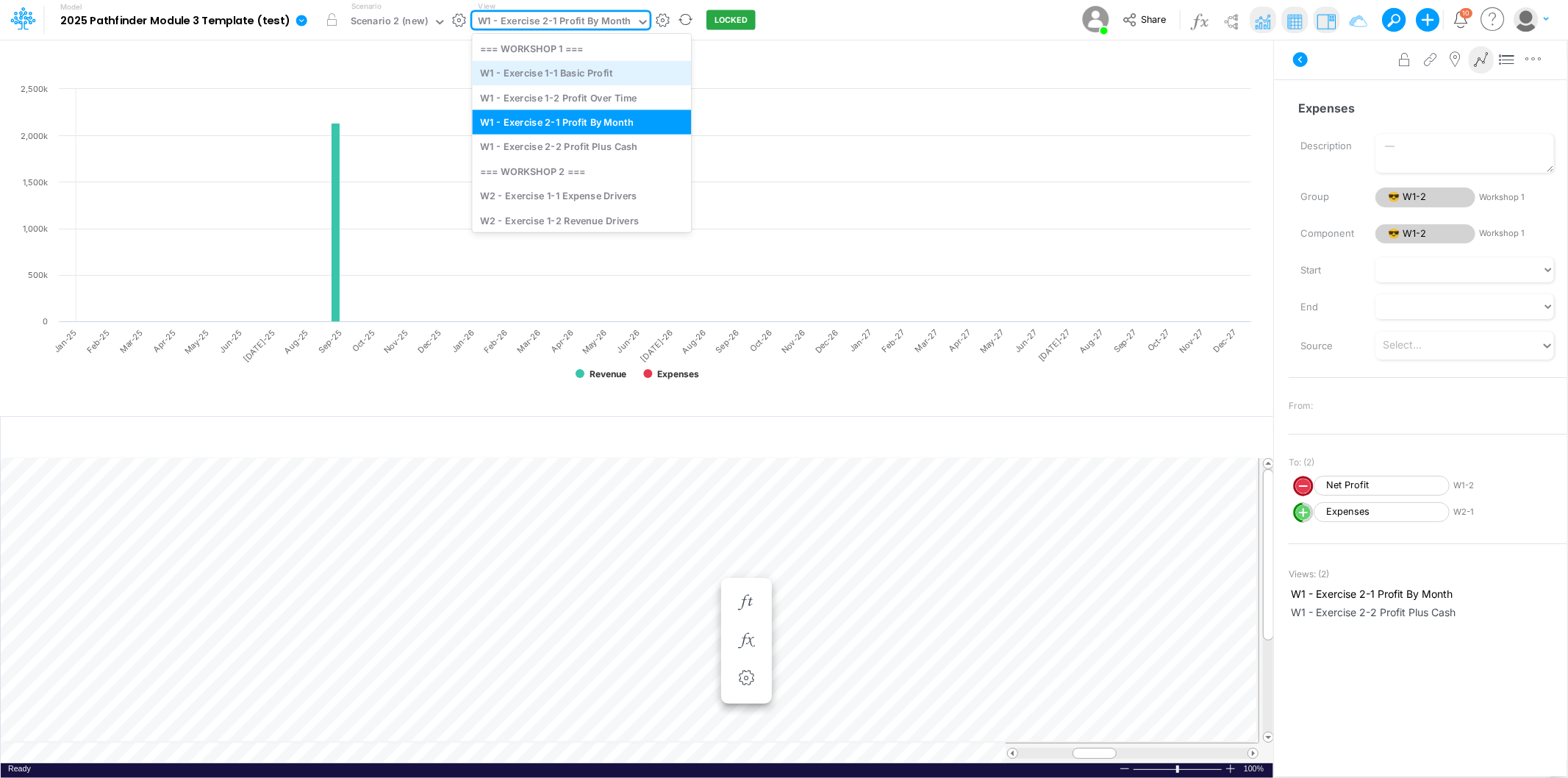
click at [522, 77] on div "W1 - Exercise 1-1 Basic Profit" at bounding box center [581, 73] width 219 height 24
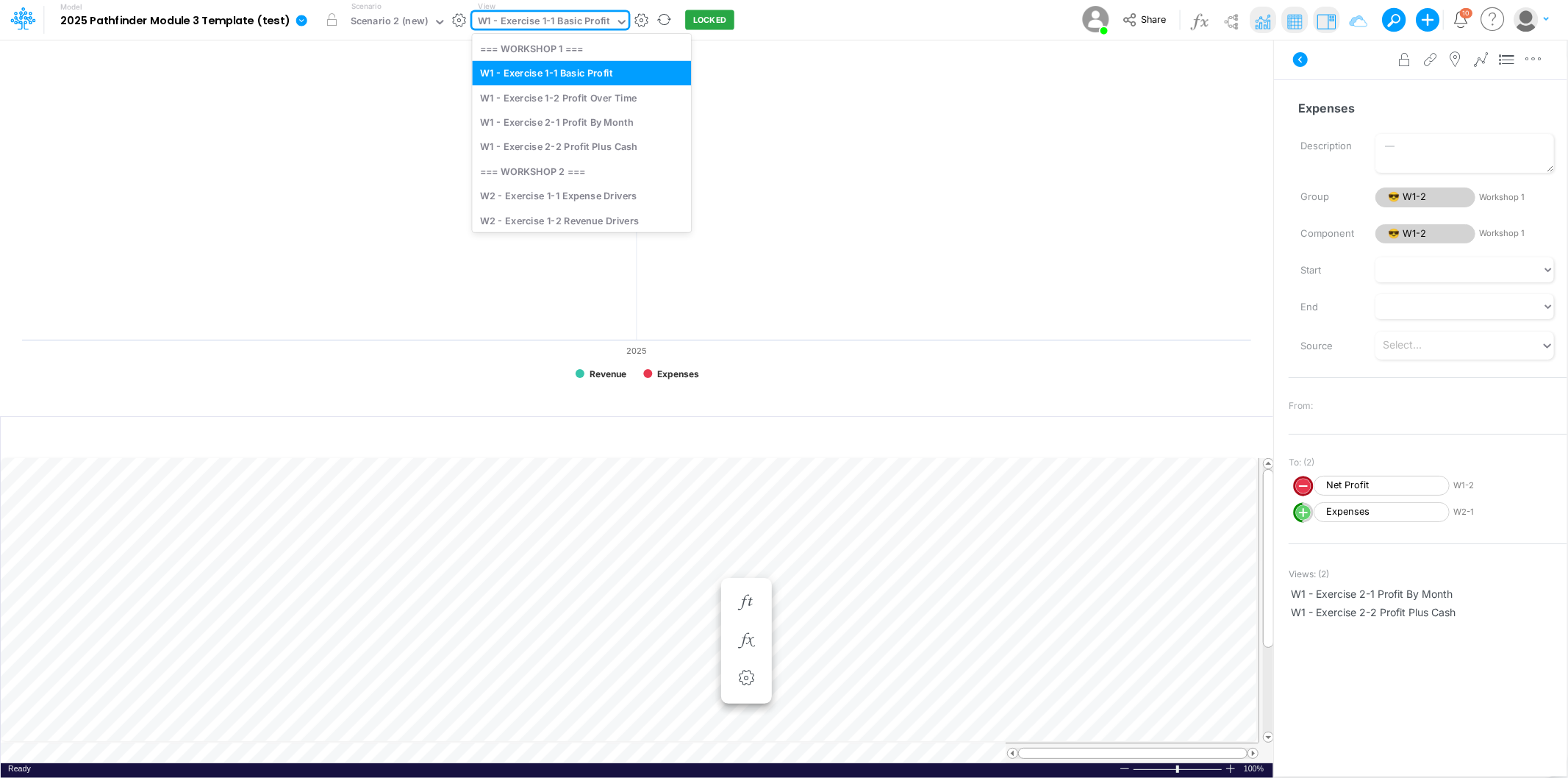
click at [510, 16] on div "W1 - Exercise 1-1 Basic Profit" at bounding box center [544, 22] width 132 height 17
click at [519, 44] on div "=== WORKSHOP 1 ===" at bounding box center [581, 48] width 219 height 24
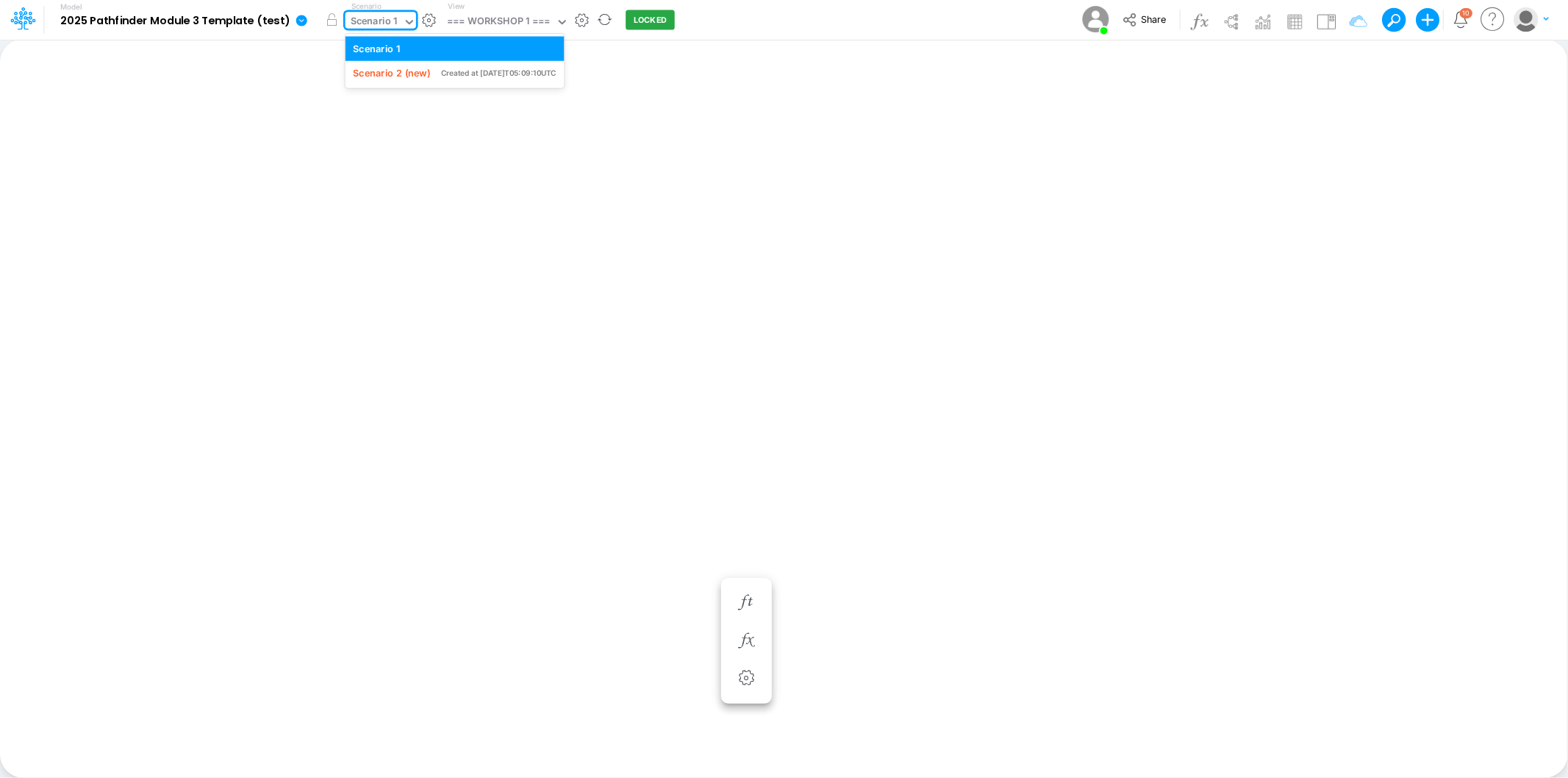
click at [392, 14] on div "Scenario 1" at bounding box center [374, 22] width 47 height 17
click at [406, 69] on div "Scenario 2 (new)" at bounding box center [391, 72] width 77 height 14
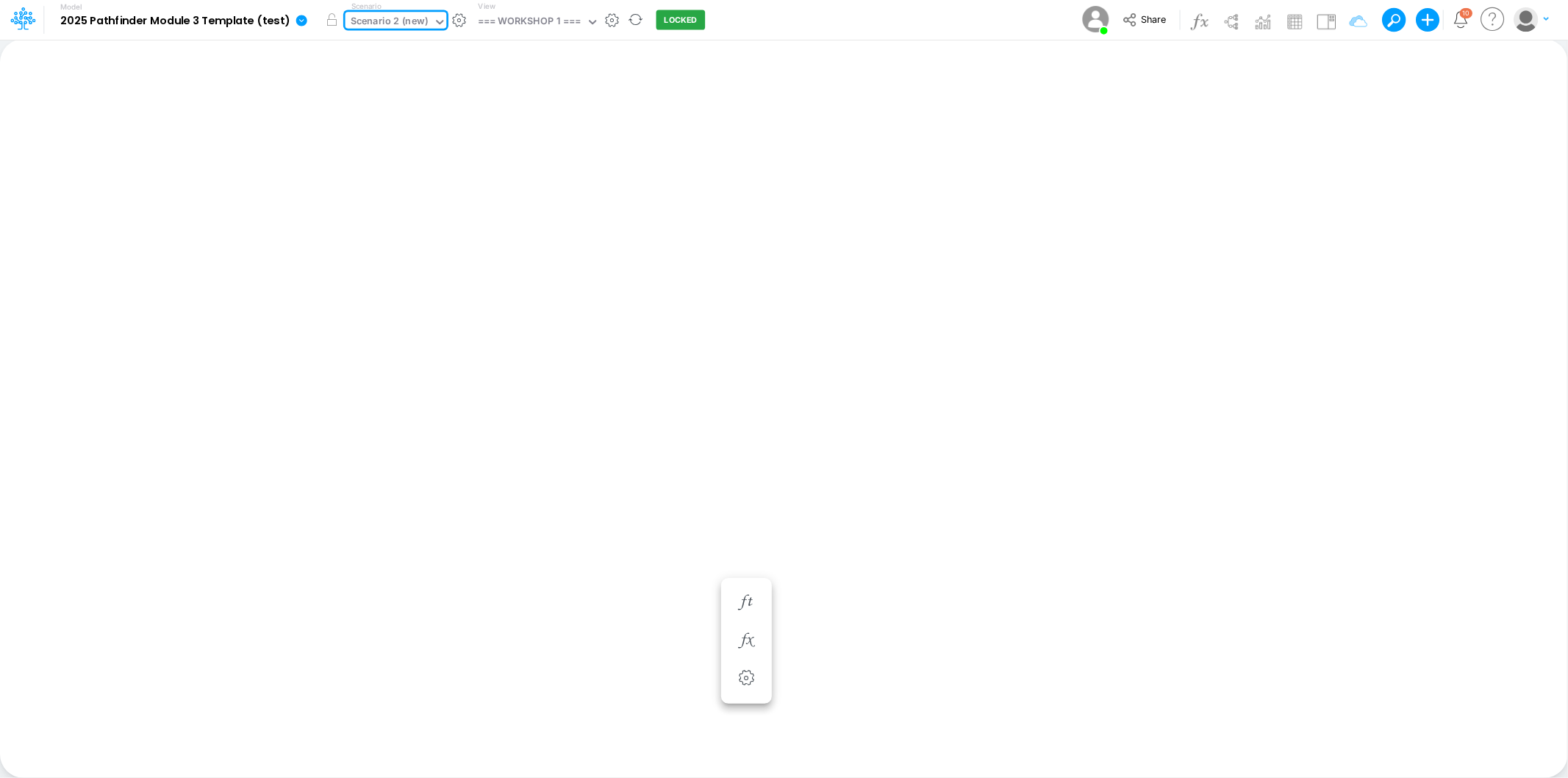
click at [385, 12] on div "Scenario 2 (new)" at bounding box center [390, 23] width 89 height 22
click at [386, 35] on div "Scenario 1 Scenario 2 (new) Created at 2025-09-11T05:09:10UTC" at bounding box center [455, 61] width 219 height 55
click at [386, 39] on div "Scenario 1" at bounding box center [455, 48] width 219 height 24
click at [498, 27] on div "=== WORKSHOP 1 ===" at bounding box center [498, 22] width 103 height 17
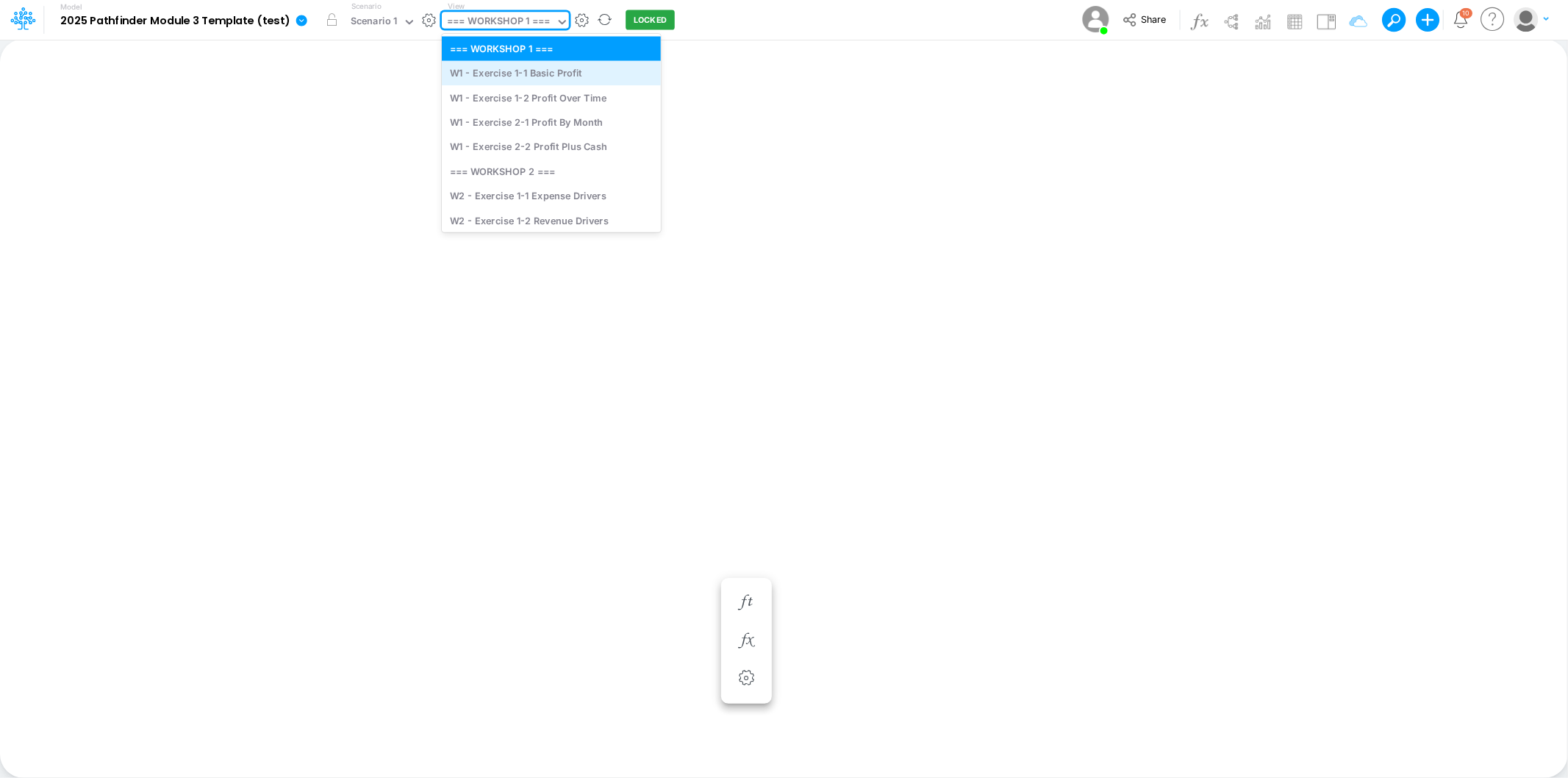
click at [498, 67] on div "W1 - Exercise 1-1 Basic Profit" at bounding box center [551, 73] width 219 height 24
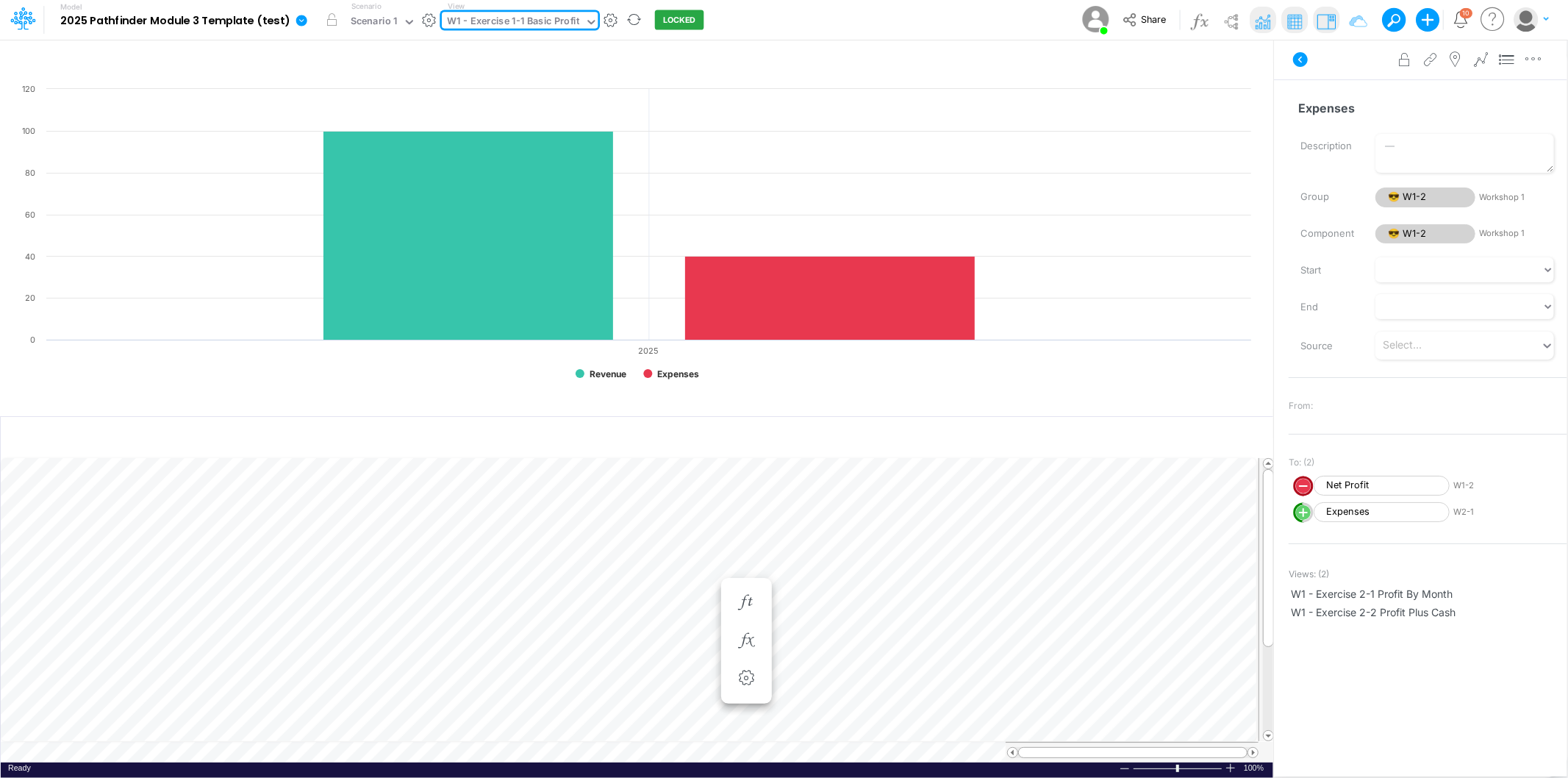
click at [891, 13] on div "Model 2025 Pathfinder Module 3 Template (test) Edit model settings Duplicate Im…" at bounding box center [784, 19] width 1411 height 39
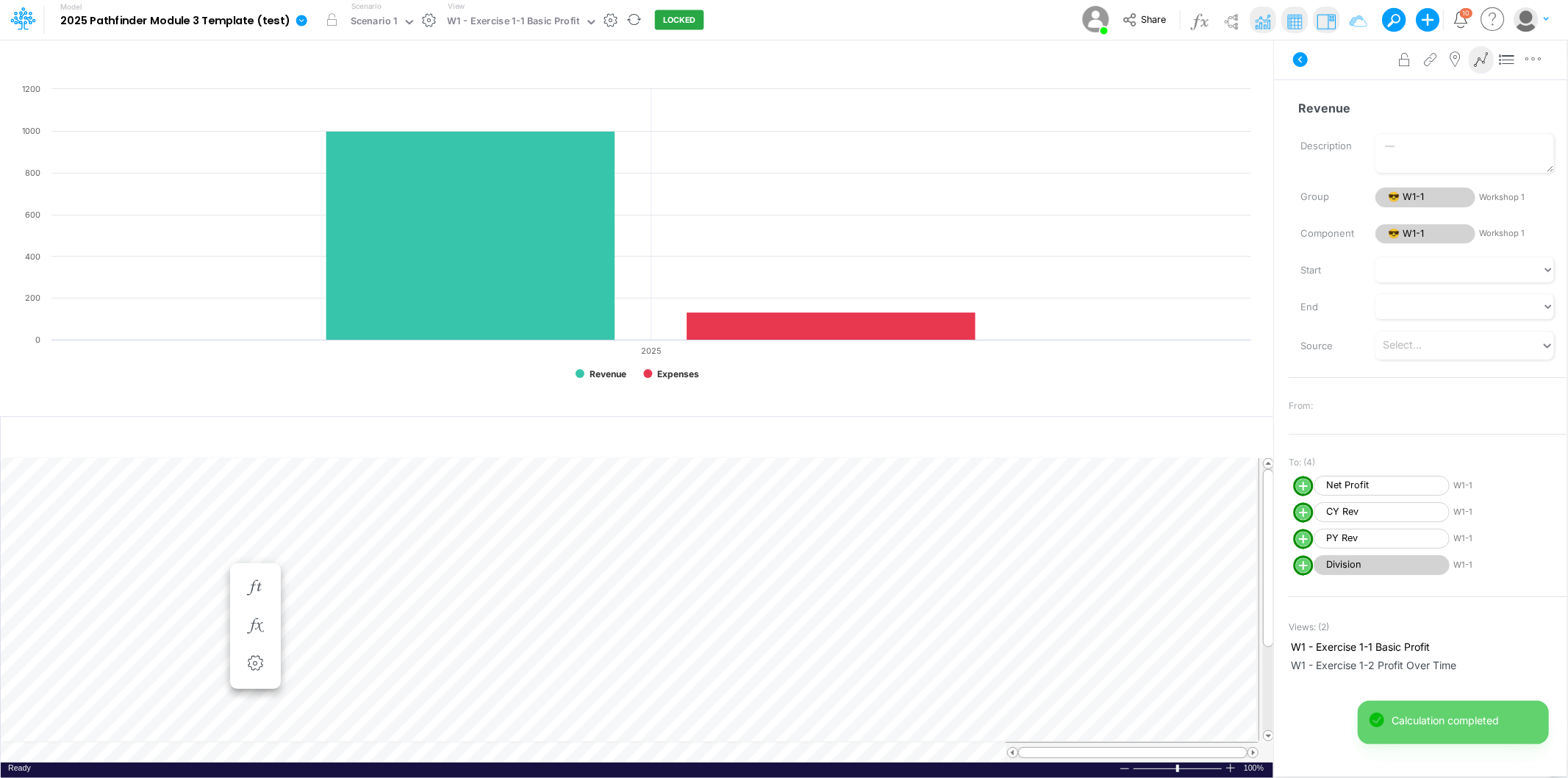
scroll to position [0, 1]
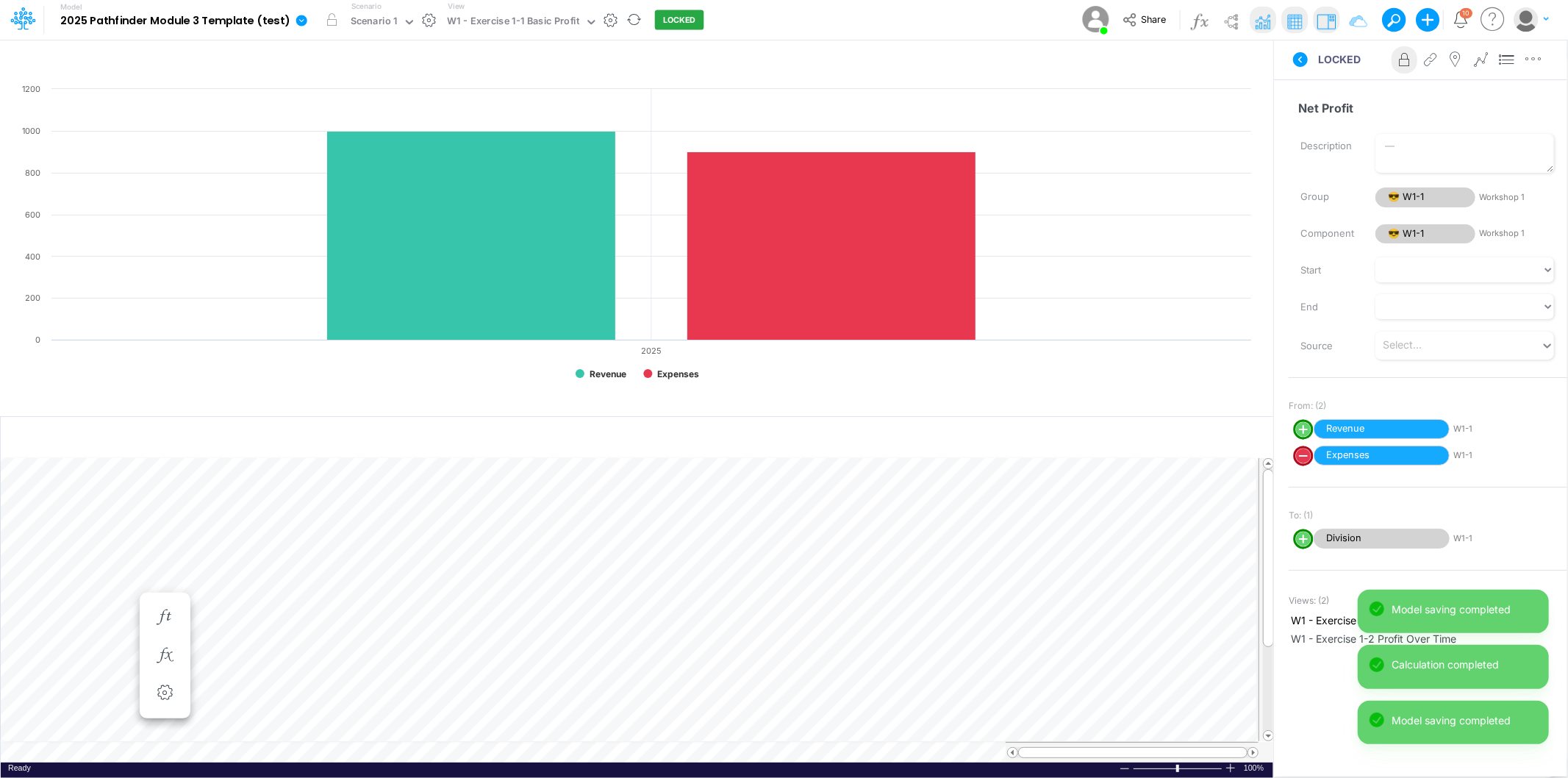
scroll to position [0, 1]
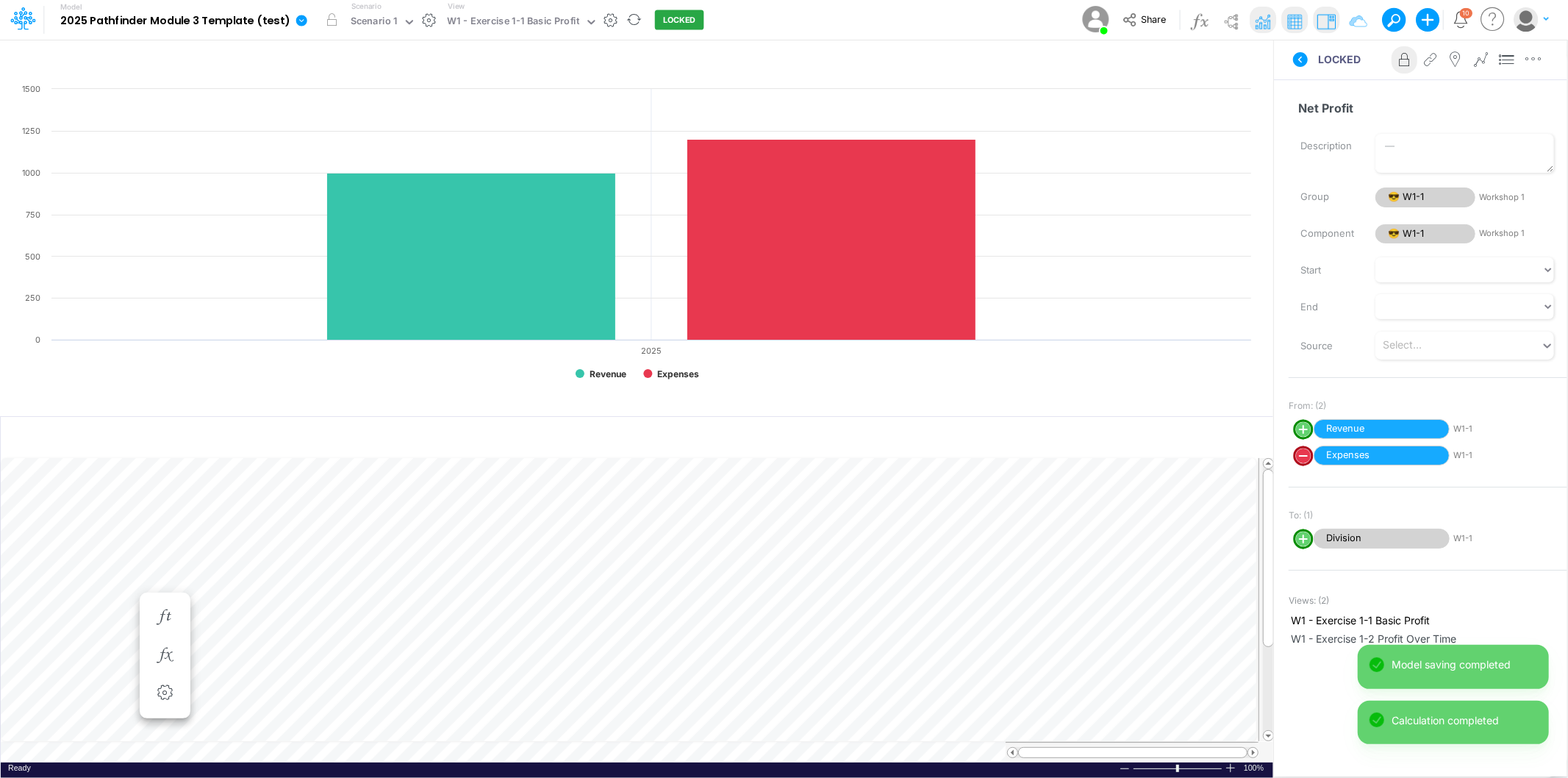
scroll to position [0, 1]
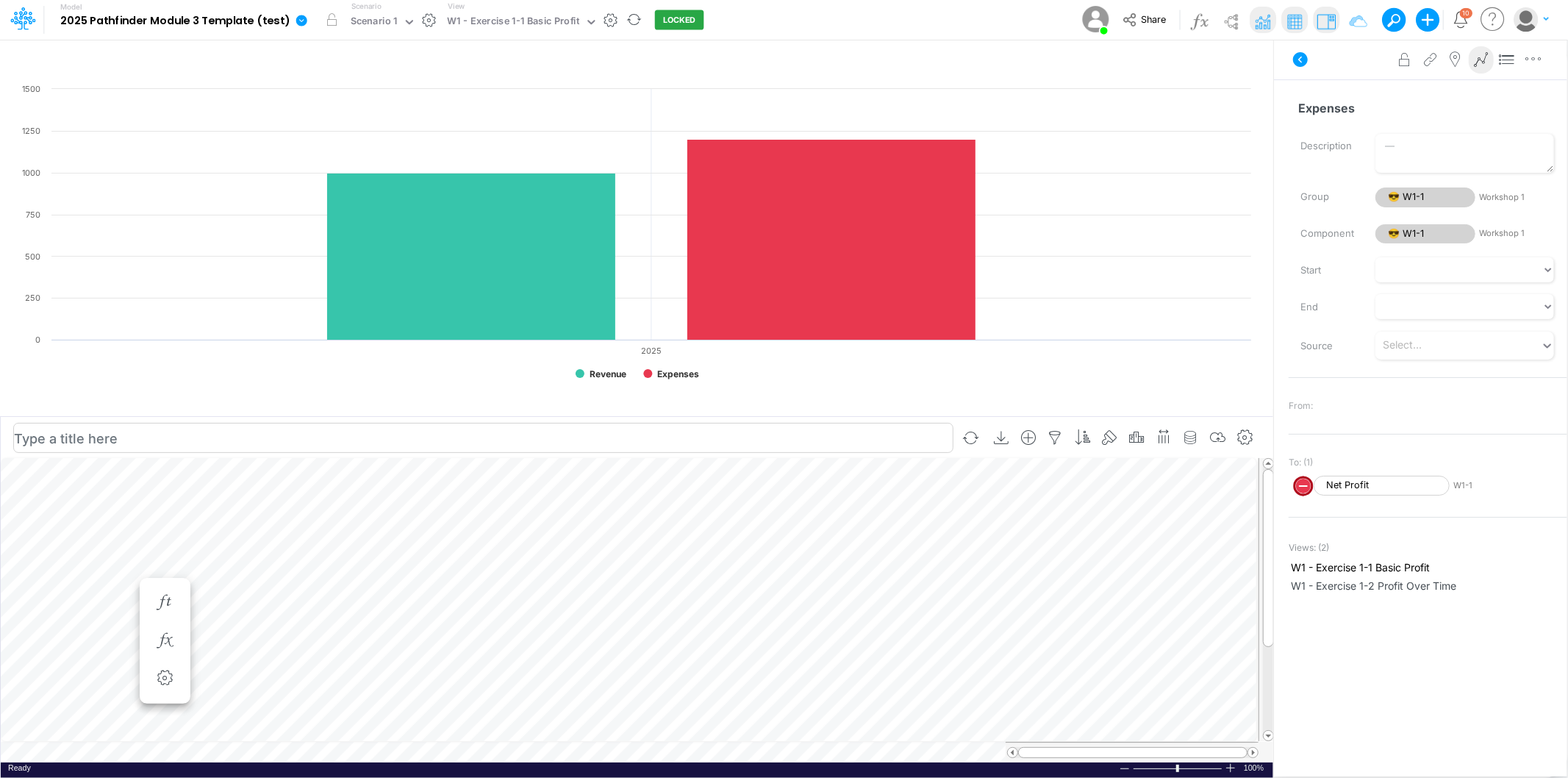
scroll to position [0, 1]
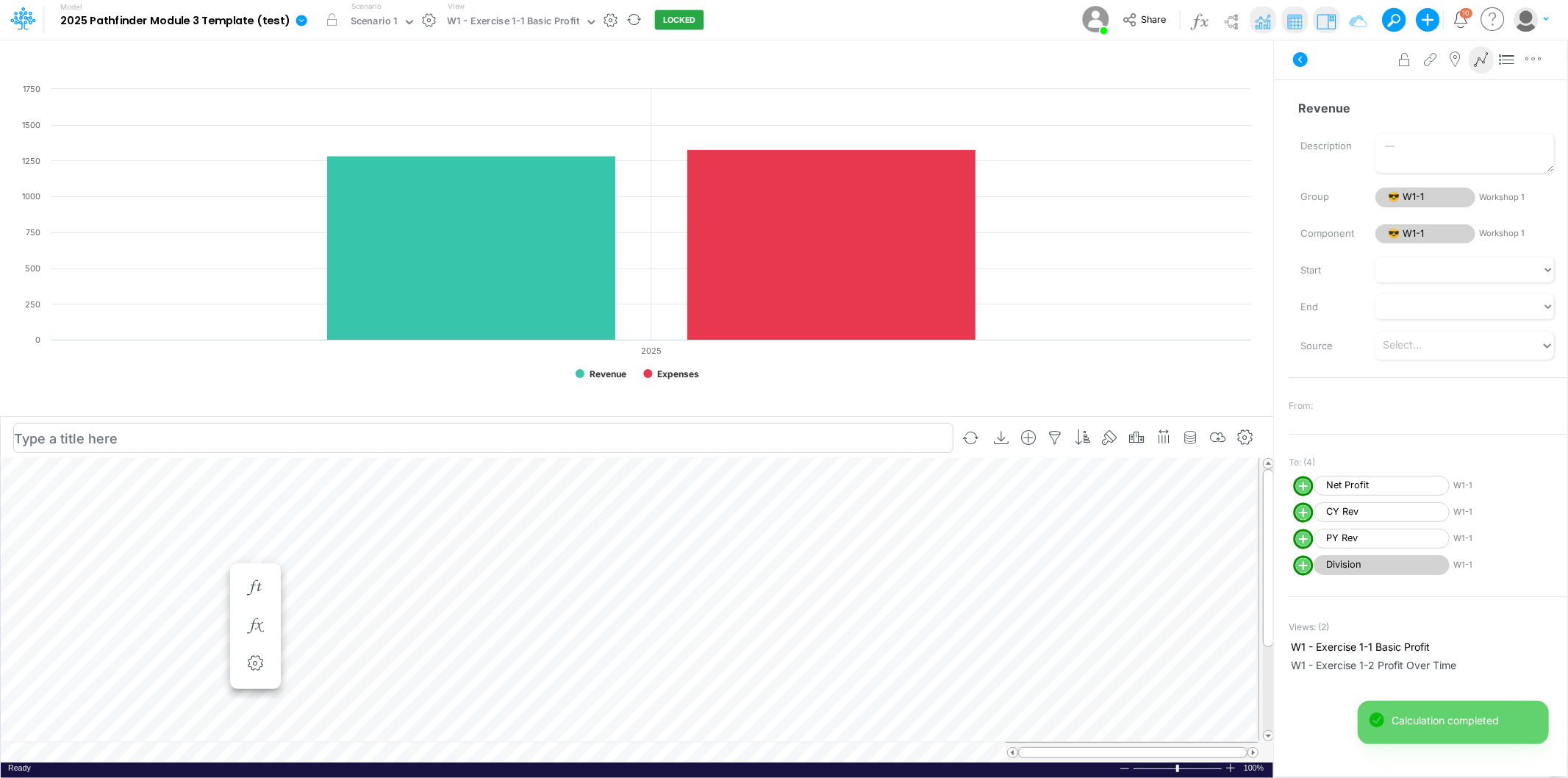
scroll to position [0, 1]
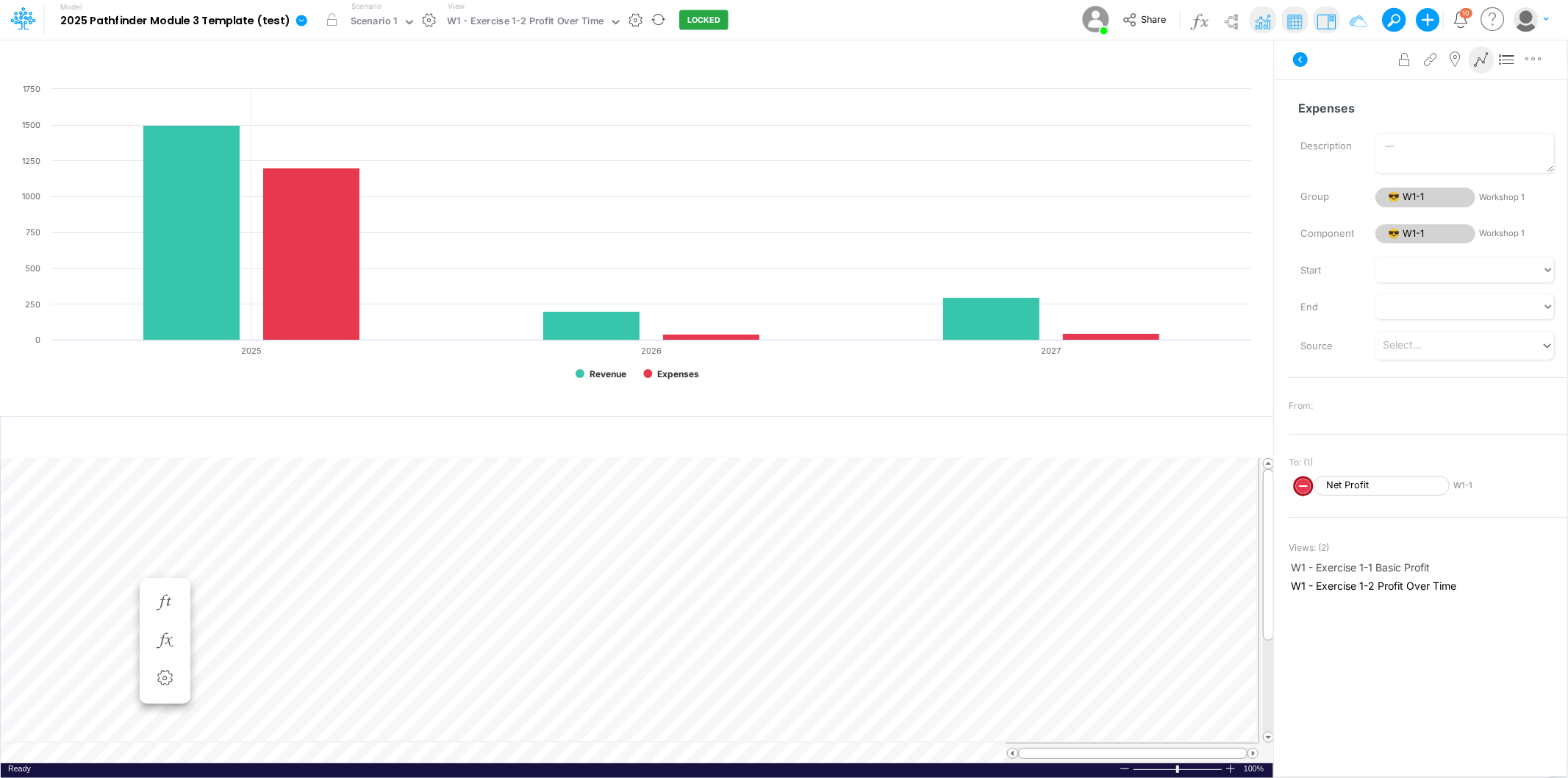
scroll to position [0, 1]
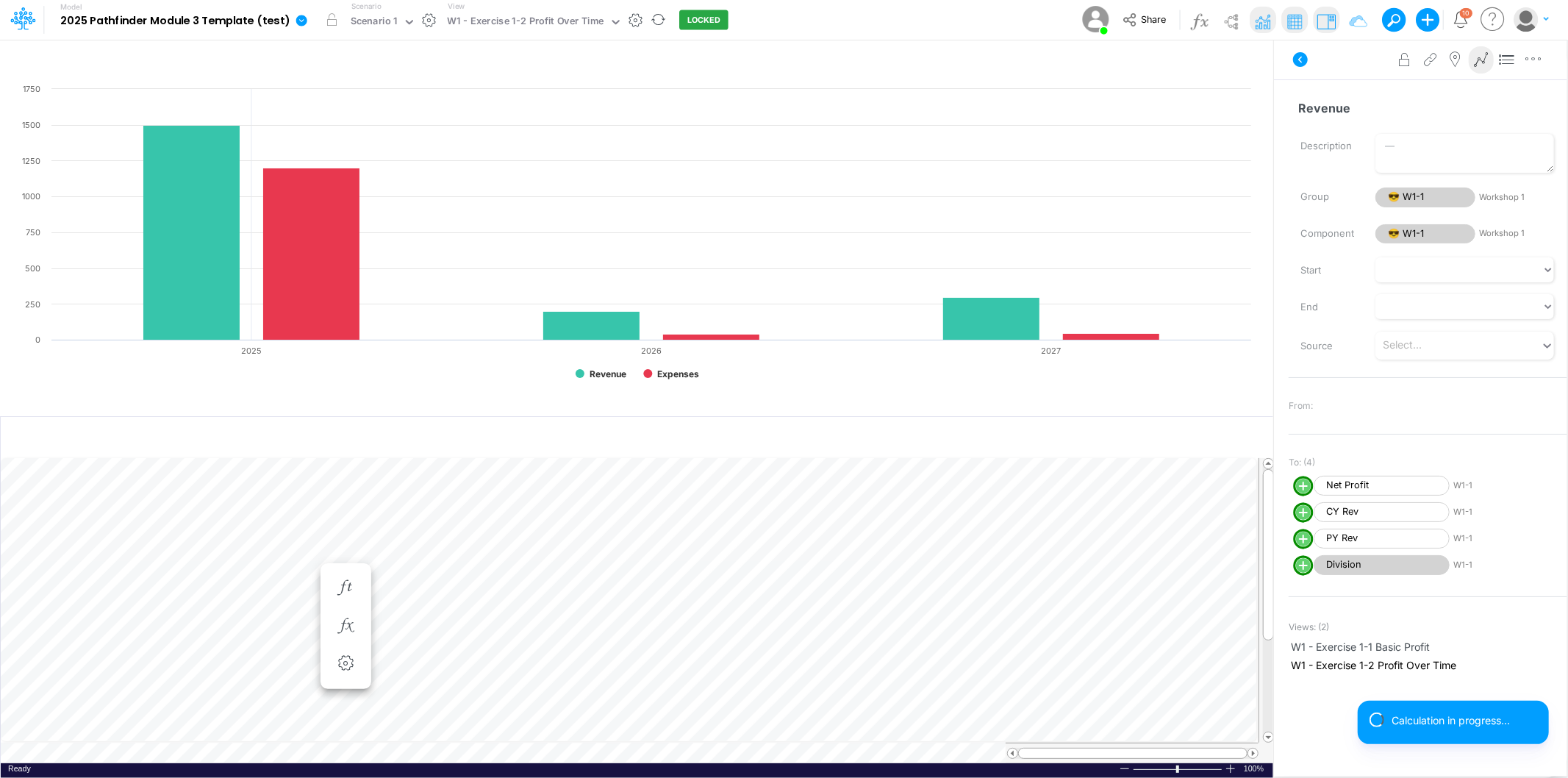
scroll to position [0, 1]
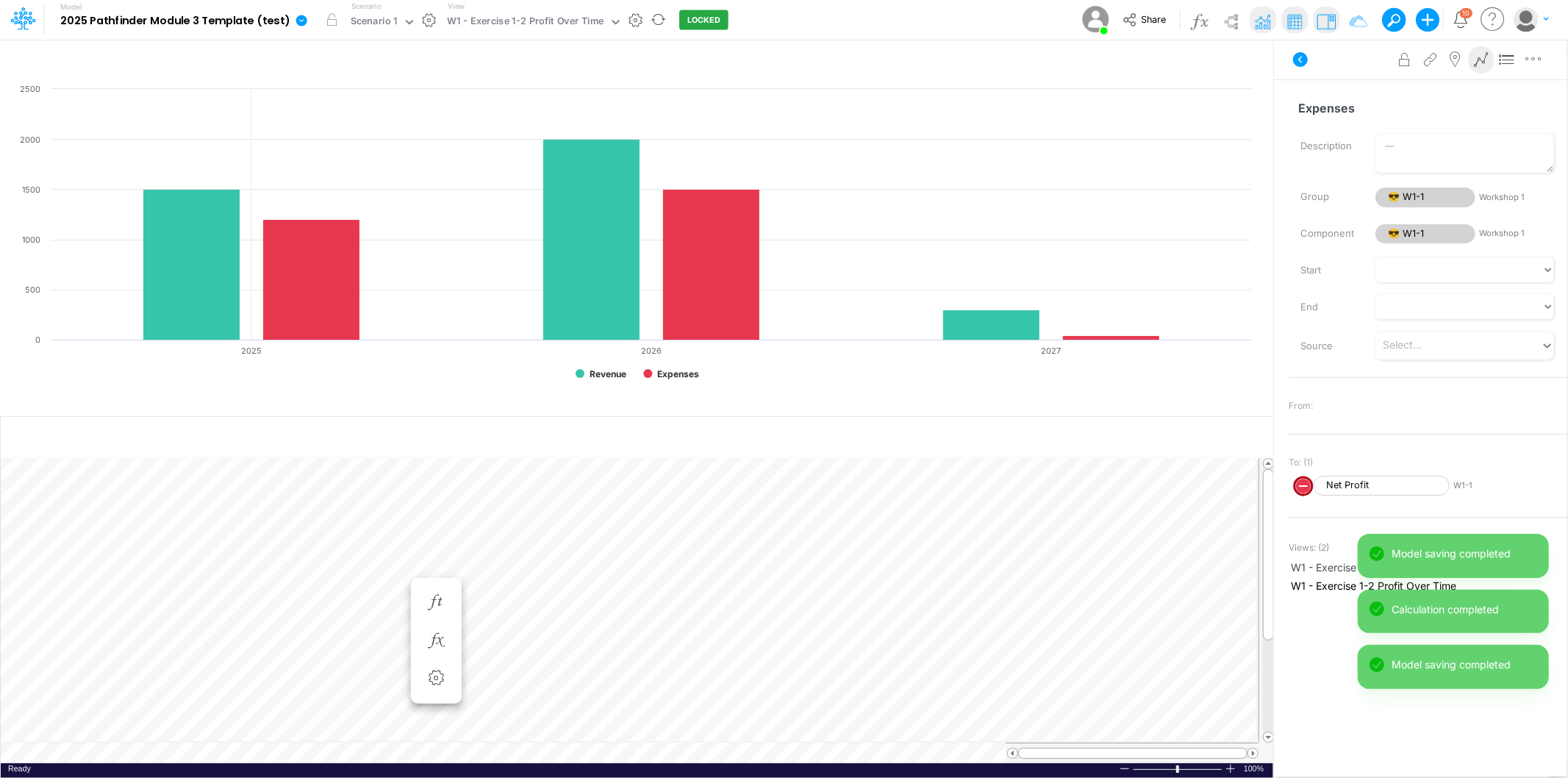
scroll to position [0, 1]
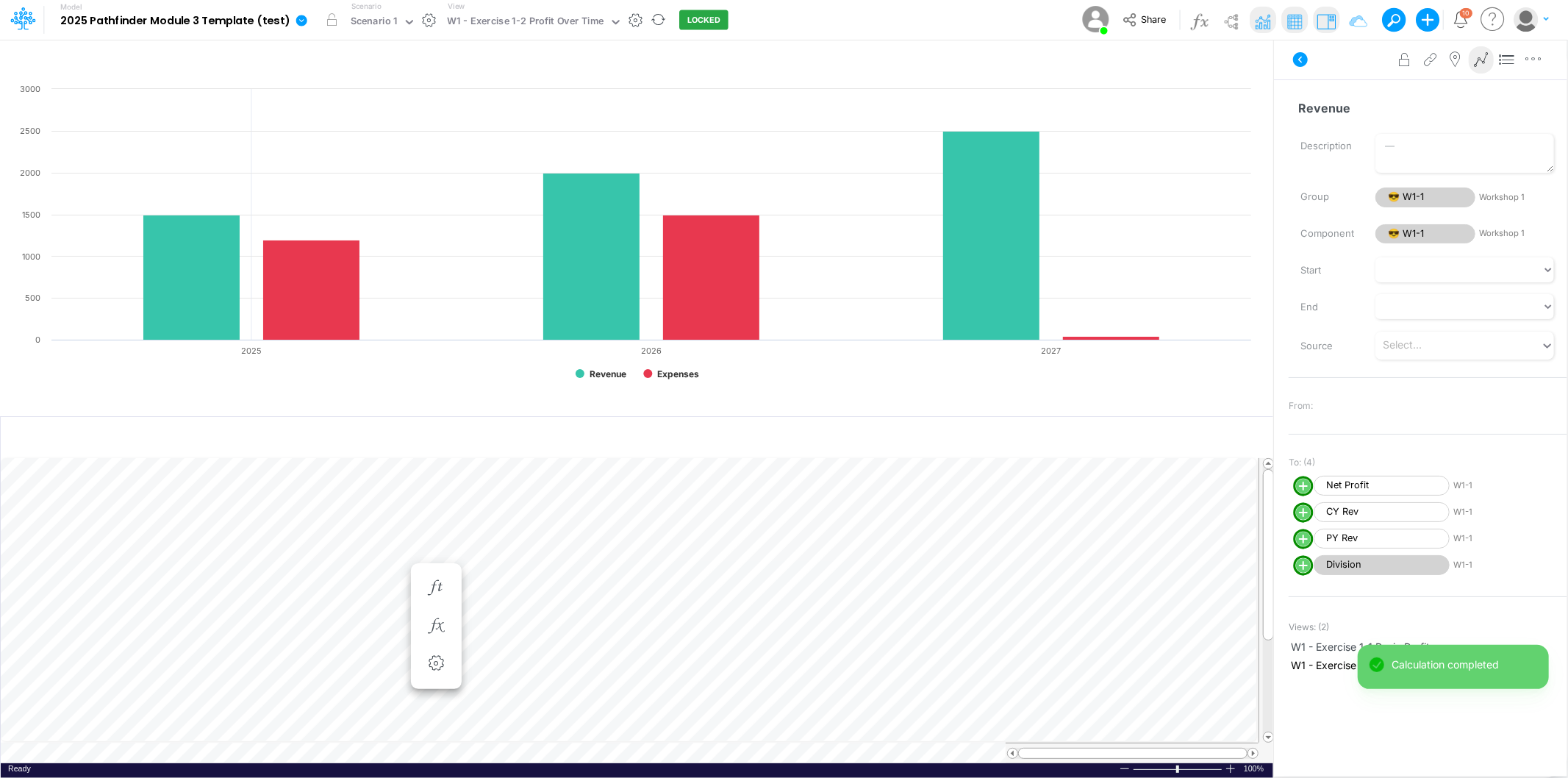
scroll to position [0, 1]
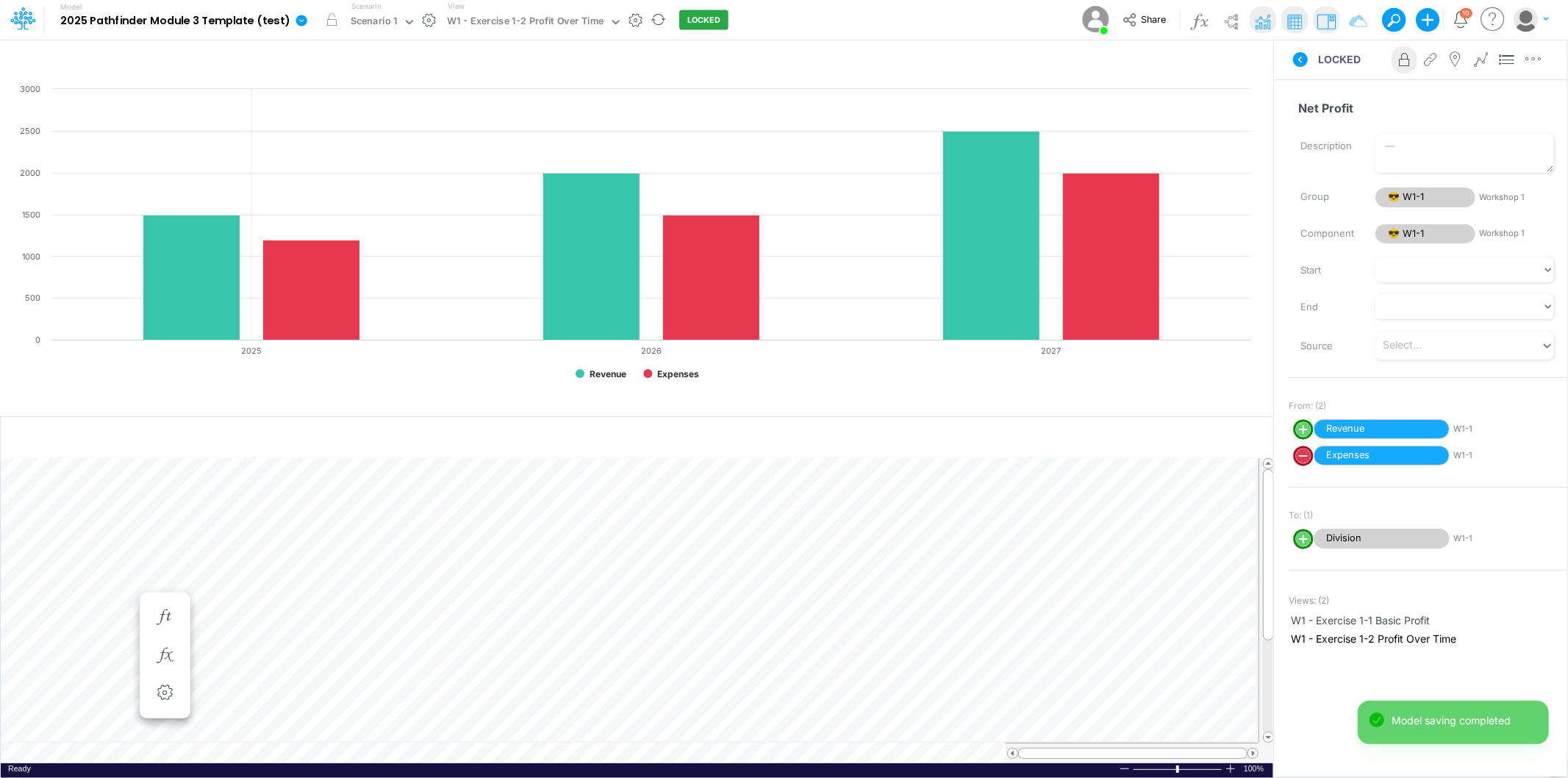
scroll to position [0, 1]
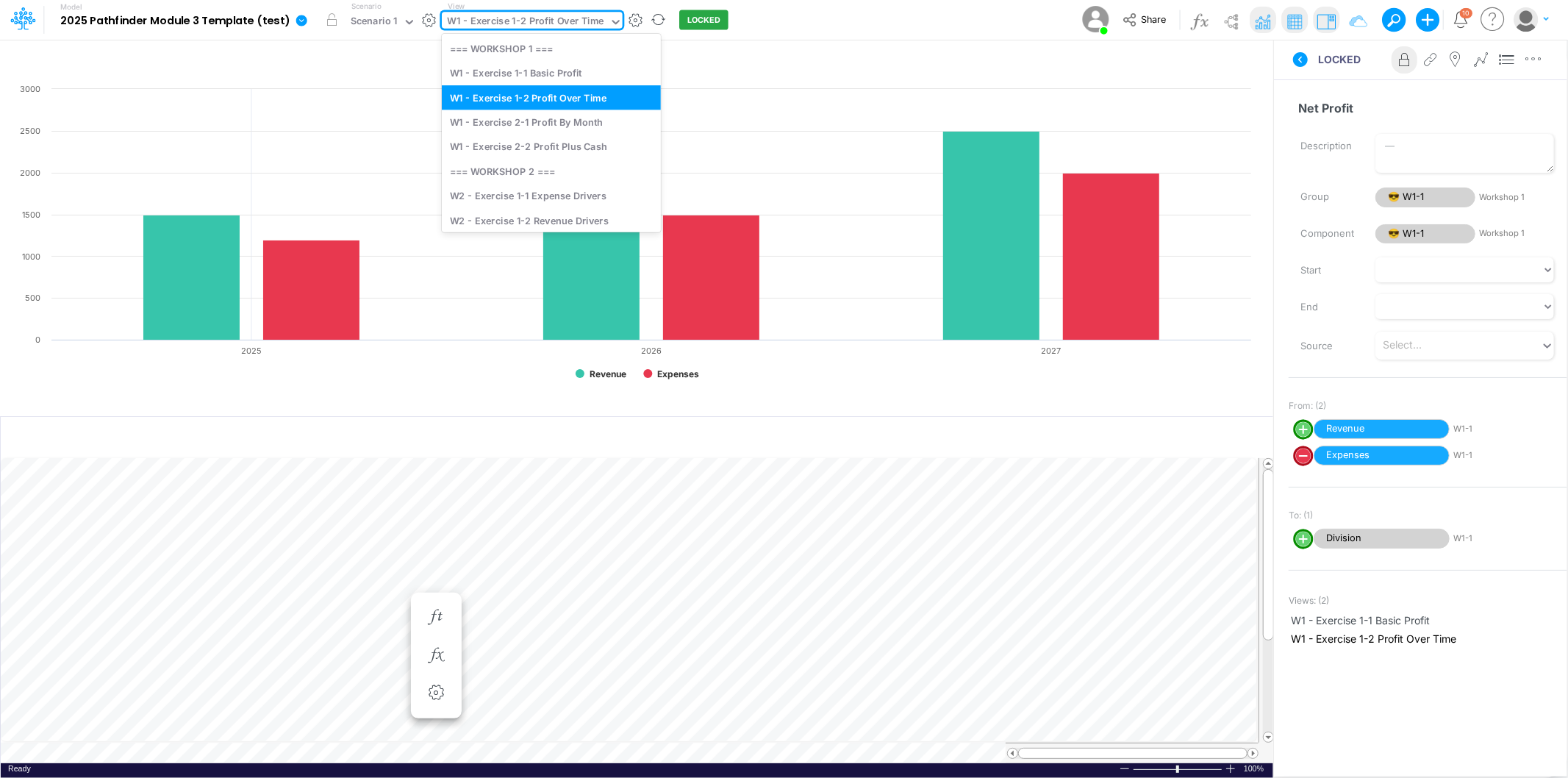
click at [568, 16] on div "W1 - Exercise 1-2 Profit Over Time" at bounding box center [525, 22] width 157 height 17
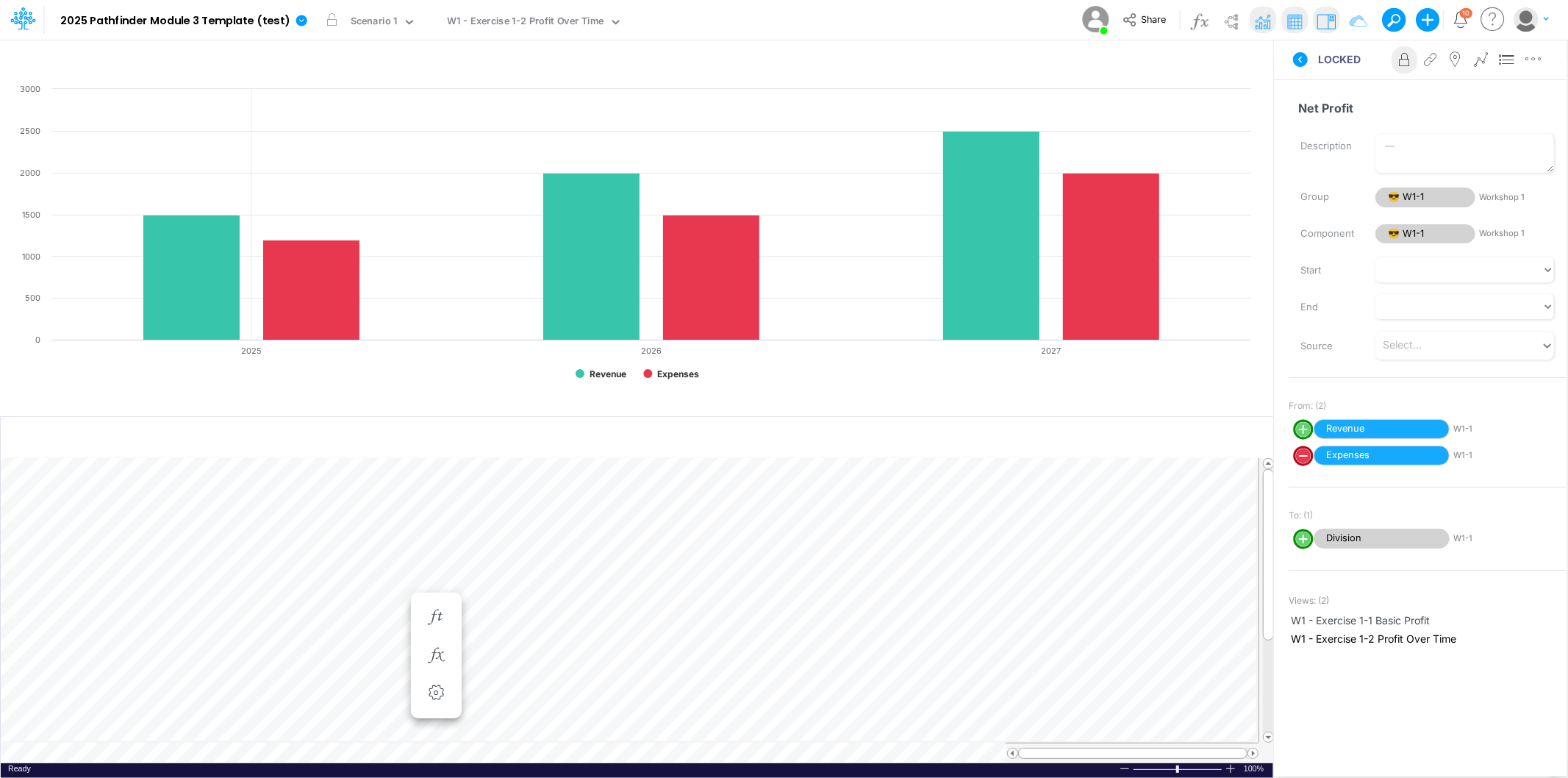
click at [0, 90] on div "Created with Highcharts 10.3.2 Revenue Expenses 2025 2026 2027 0 500 1000 1500 …" at bounding box center [637, 245] width 1273 height 327
